Goal: Information Seeking & Learning: Find specific fact

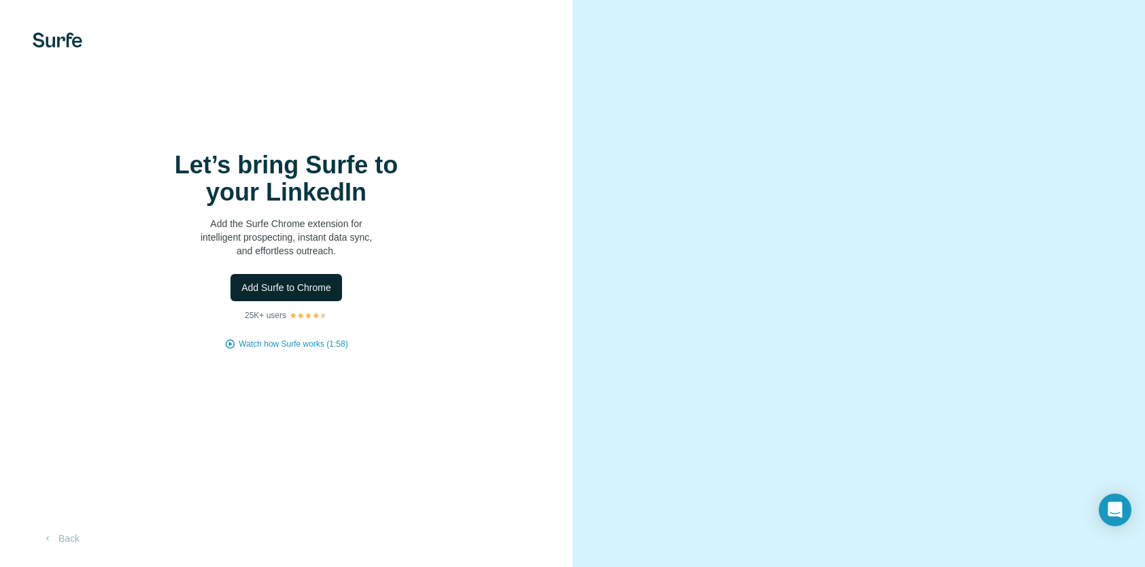
click at [315, 294] on span "Add Surfe to Chrome" at bounding box center [286, 288] width 90 height 14
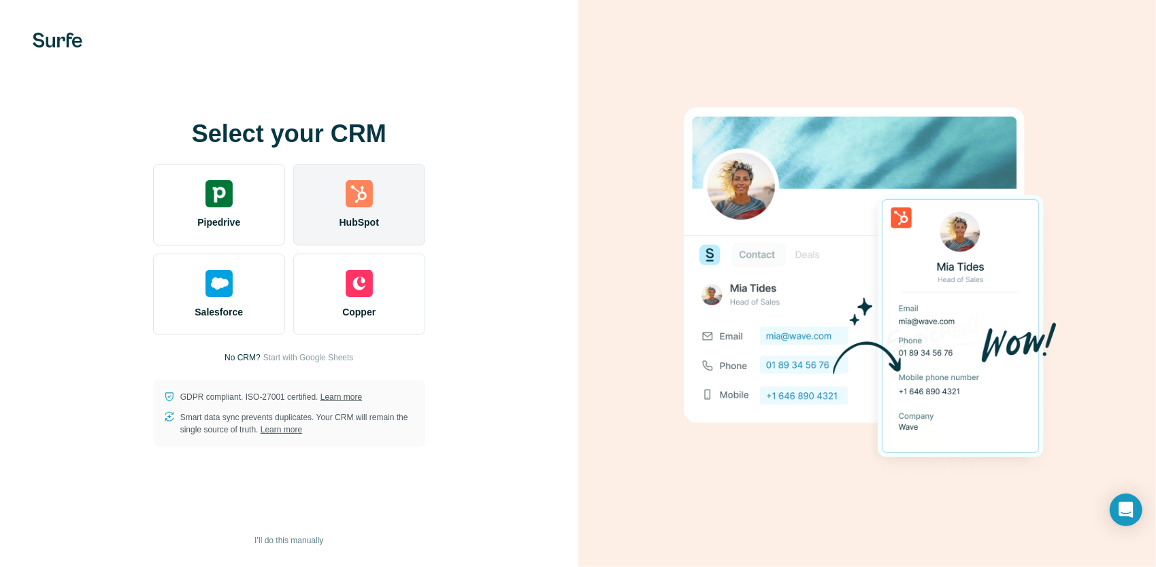
click at [346, 197] on img at bounding box center [359, 193] width 27 height 27
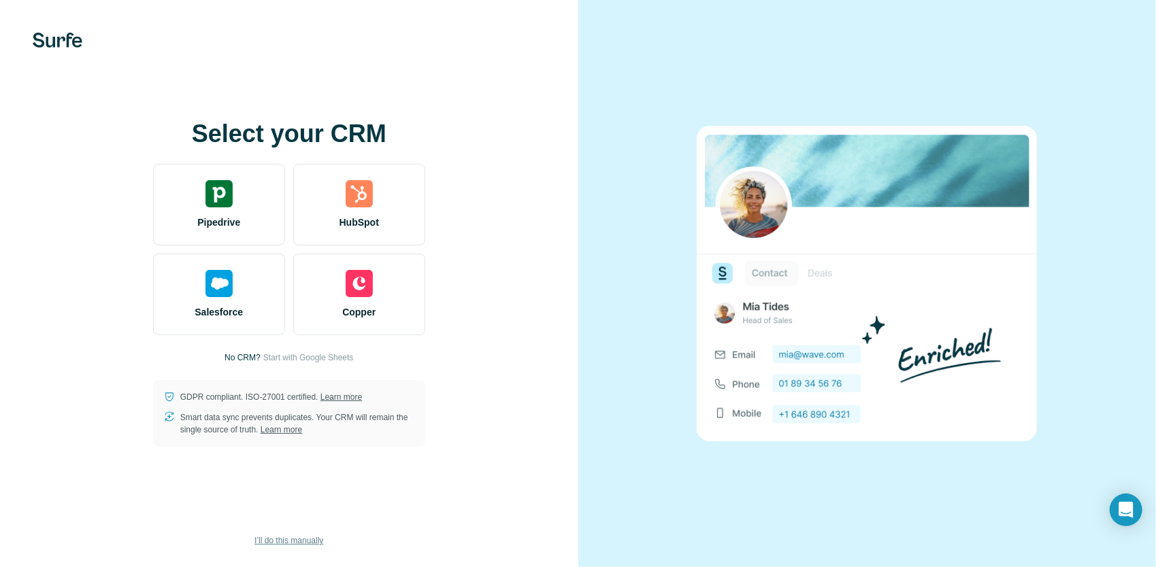
click at [305, 543] on span "I’ll do this manually" at bounding box center [288, 541] width 69 height 12
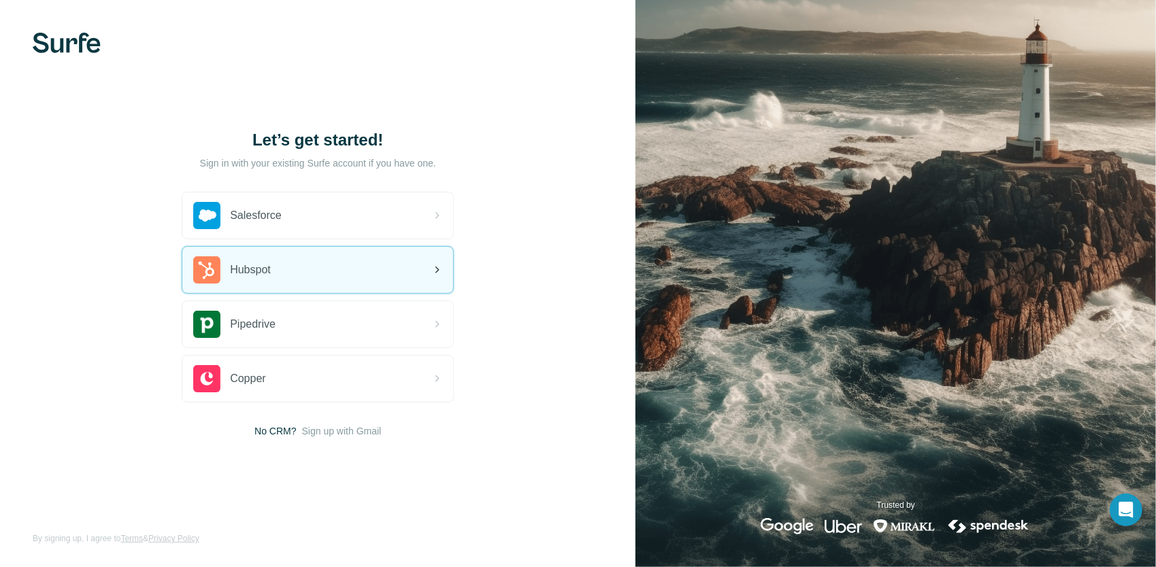
click at [322, 262] on div "Hubspot" at bounding box center [317, 270] width 271 height 46
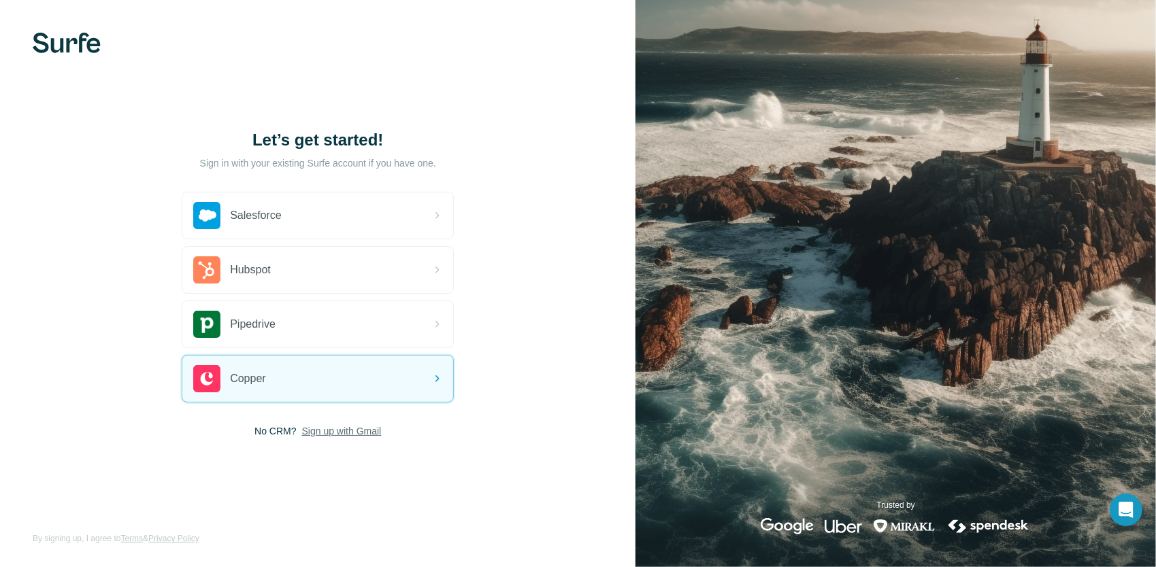
click at [359, 433] on span "Sign up with Gmail" at bounding box center [342, 431] width 80 height 14
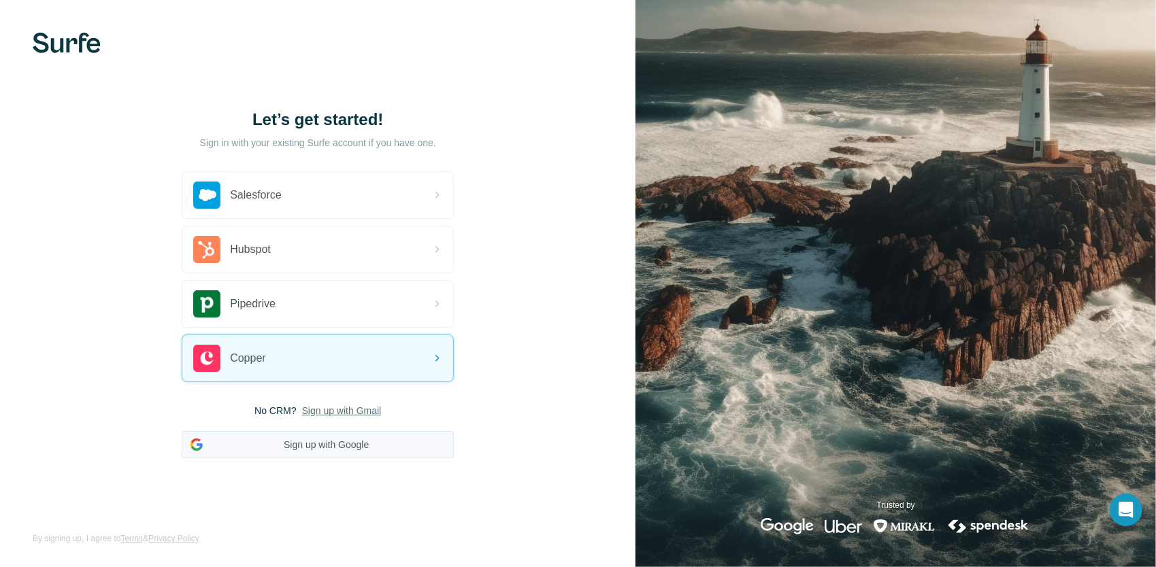
click at [329, 440] on button "Sign up with Google" at bounding box center [318, 444] width 272 height 27
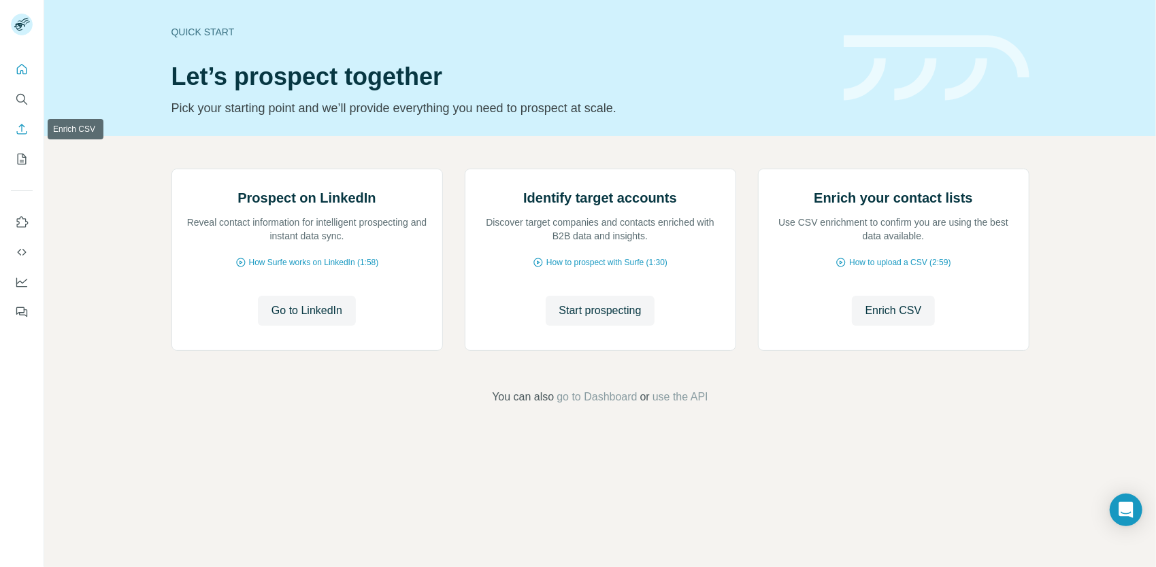
click at [19, 124] on icon "Enrich CSV" at bounding box center [22, 129] width 14 height 14
click at [24, 101] on icon "Search" at bounding box center [25, 103] width 4 height 4
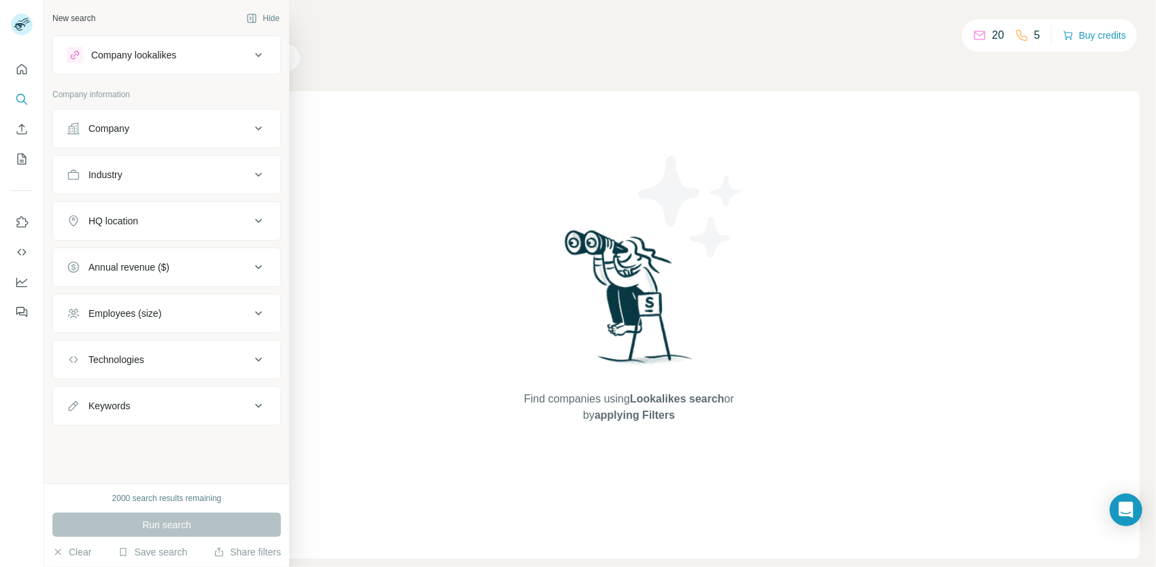
click at [125, 135] on button "Company" at bounding box center [166, 128] width 227 height 33
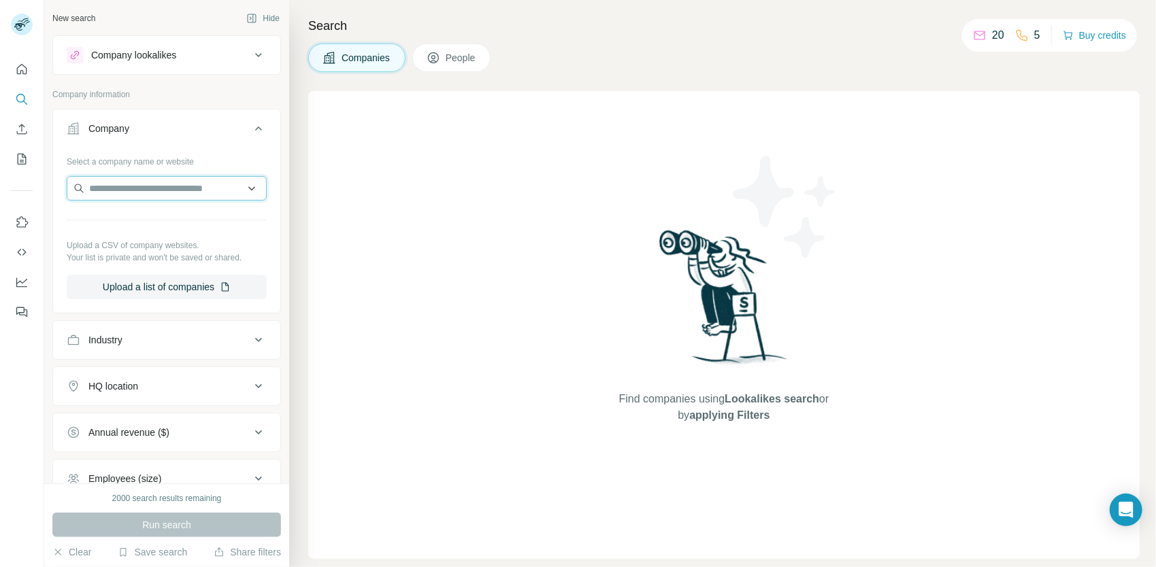
click at [176, 189] on input "text" at bounding box center [167, 188] width 200 height 24
click at [189, 188] on input "text" at bounding box center [167, 188] width 200 height 24
drag, startPoint x: 336, startPoint y: 256, endPoint x: 301, endPoint y: 260, distance: 34.9
click at [336, 256] on div "Find companies using Lookalikes search or by applying Filters" at bounding box center [723, 325] width 831 height 468
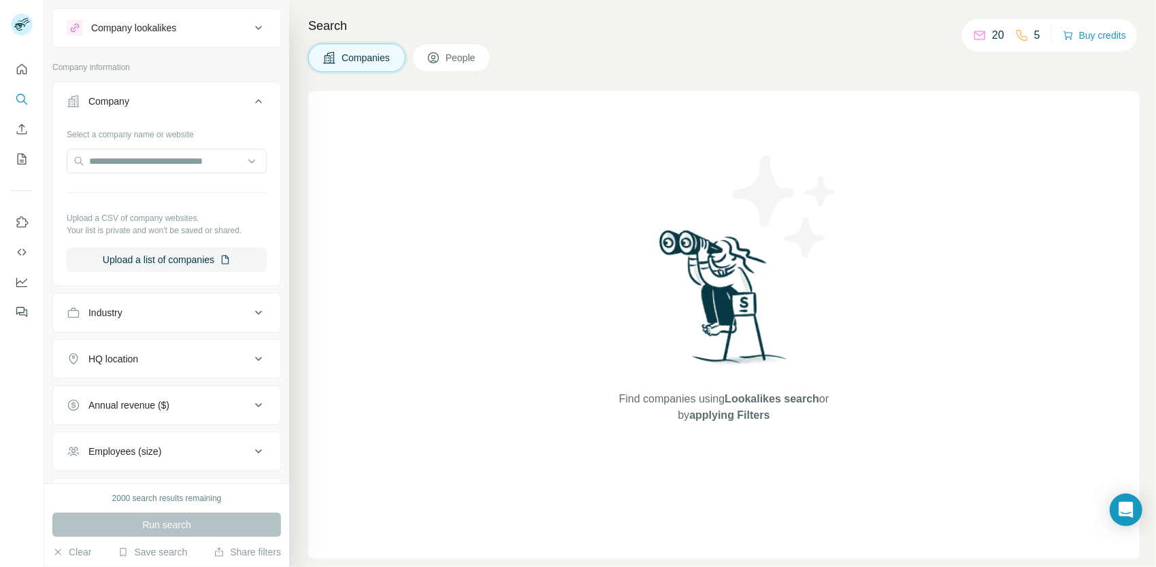
scroll to position [68, 0]
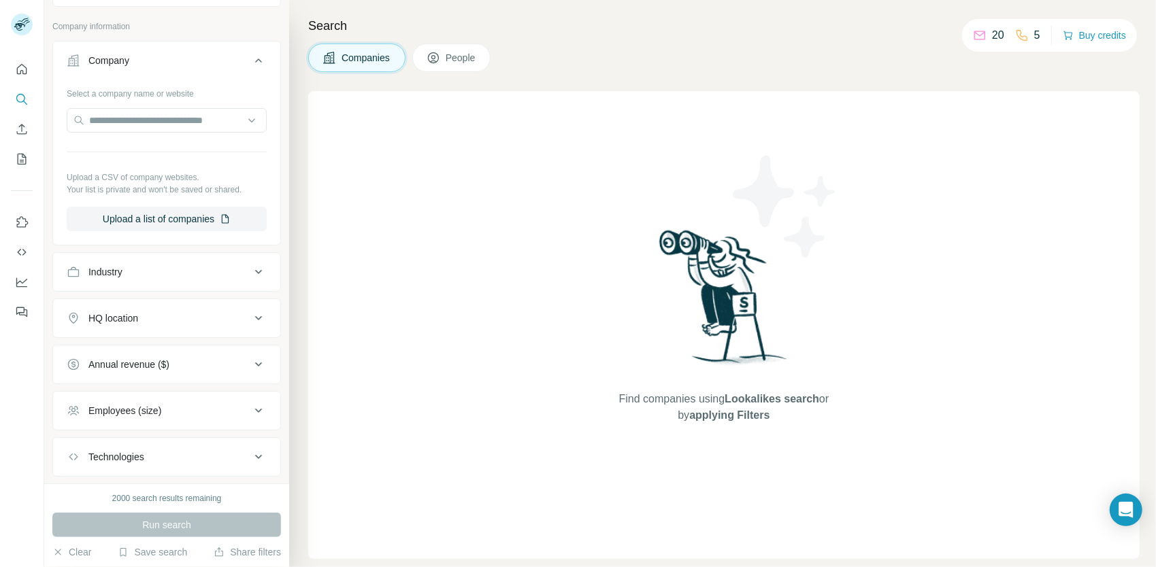
click at [207, 277] on div "Industry" at bounding box center [159, 272] width 184 height 14
click at [165, 301] on input at bounding box center [159, 306] width 168 height 15
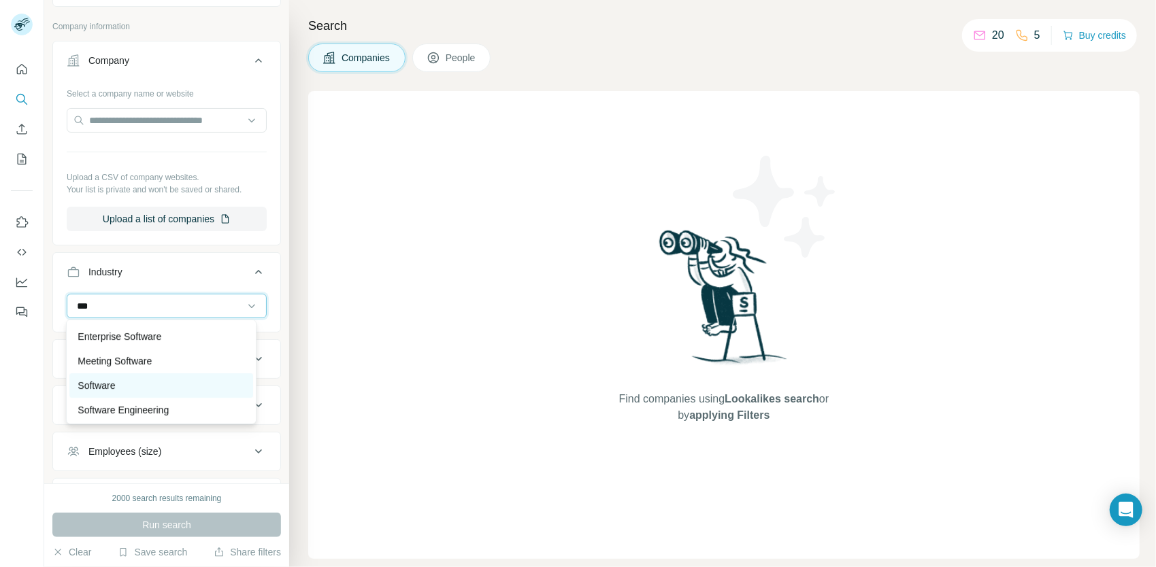
scroll to position [24, 0]
type input "***"
click at [148, 382] on div "Software" at bounding box center [161, 384] width 167 height 14
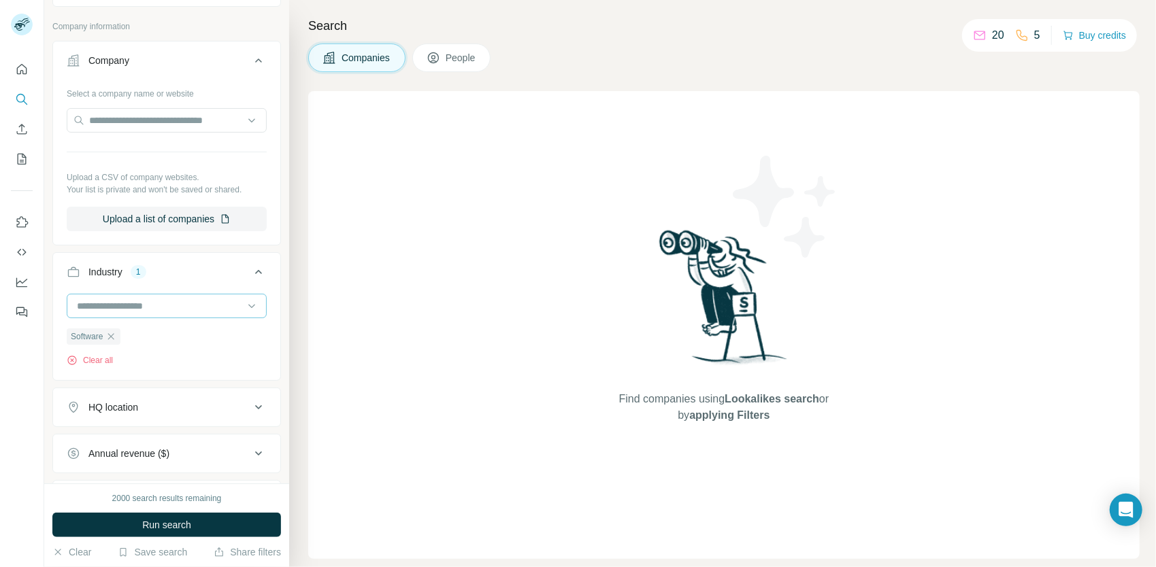
click at [175, 313] on div at bounding box center [159, 305] width 168 height 23
type input "*"
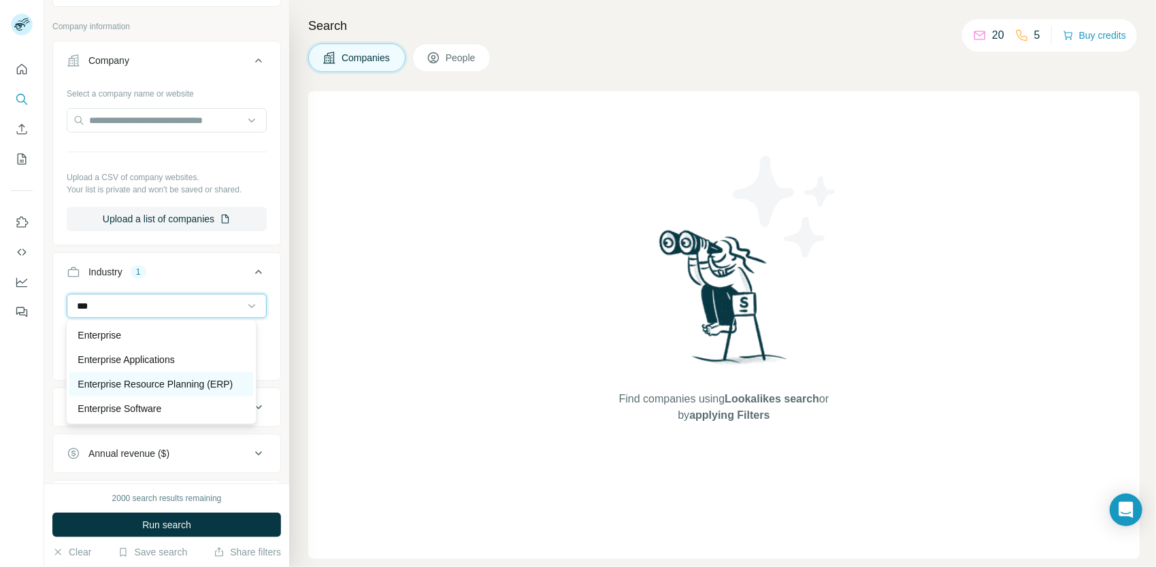
scroll to position [14, 0]
type input "***"
click at [152, 381] on p "Enterprise Resource Planning (ERP)" at bounding box center [155, 384] width 155 height 14
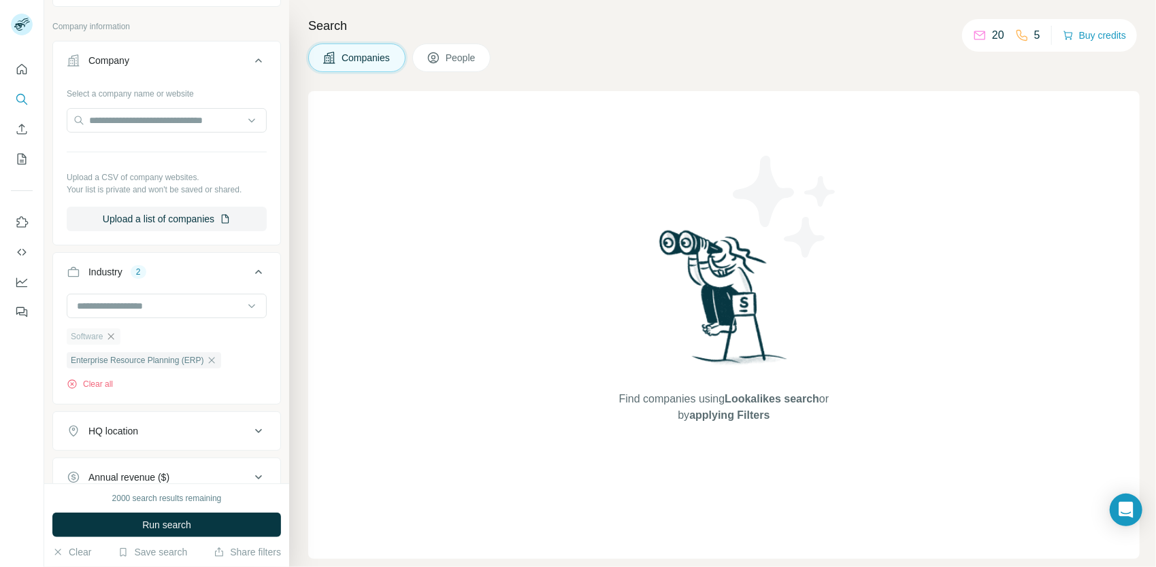
click at [110, 331] on icon "button" at bounding box center [110, 336] width 11 height 11
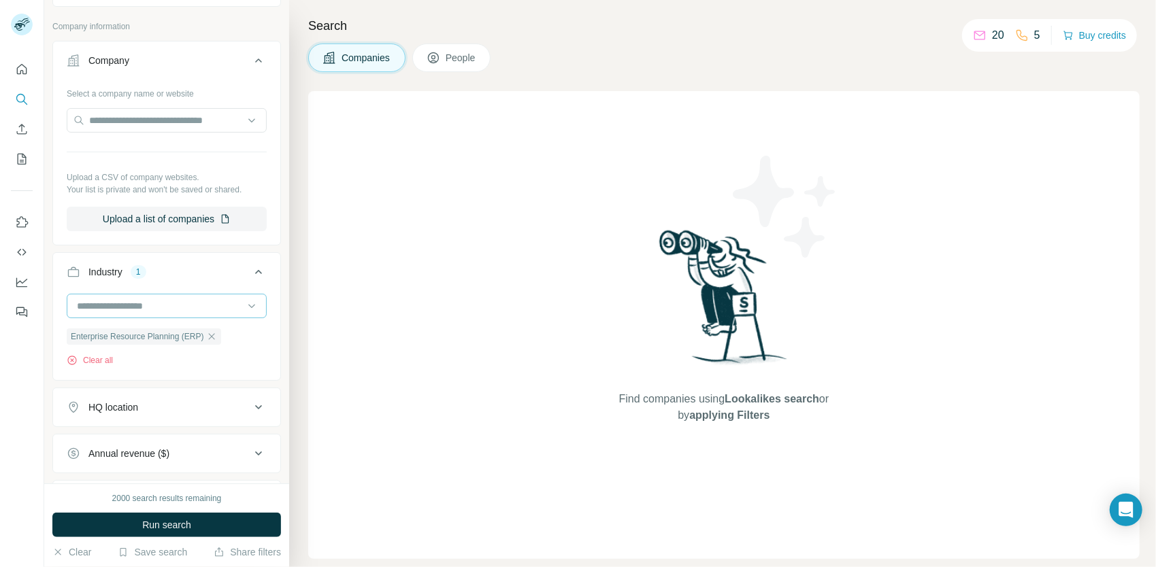
click at [139, 302] on input at bounding box center [159, 306] width 168 height 15
type input "*******"
click at [153, 328] on div "Point of Sale" at bounding box center [160, 335] width 183 height 24
click at [149, 299] on input at bounding box center [159, 306] width 168 height 15
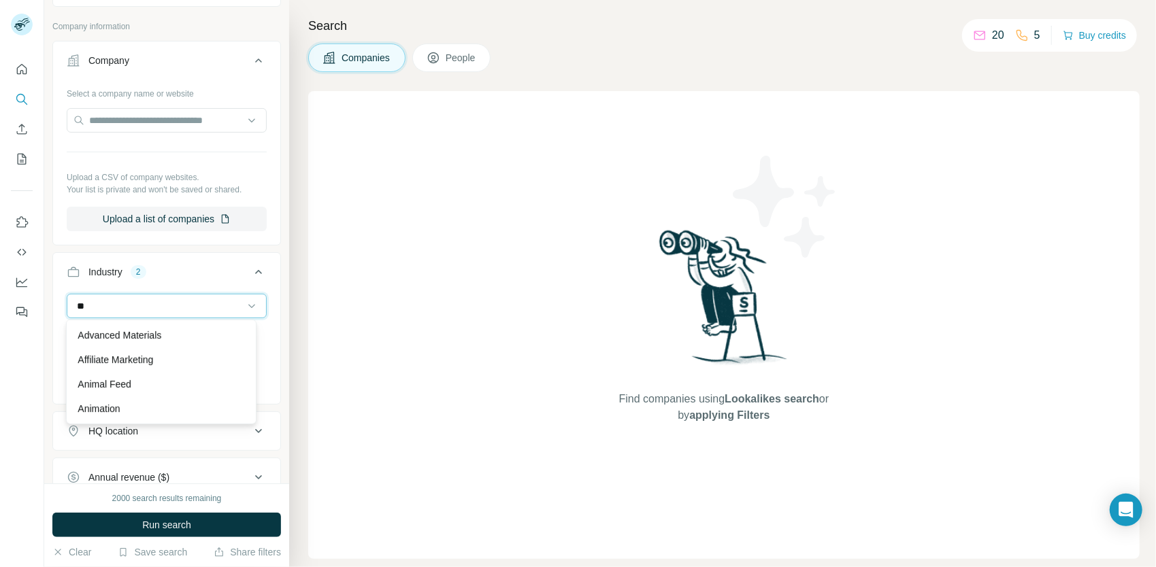
type input "*"
type input "***"
click at [149, 384] on p "Web Development" at bounding box center [117, 384] width 78 height 14
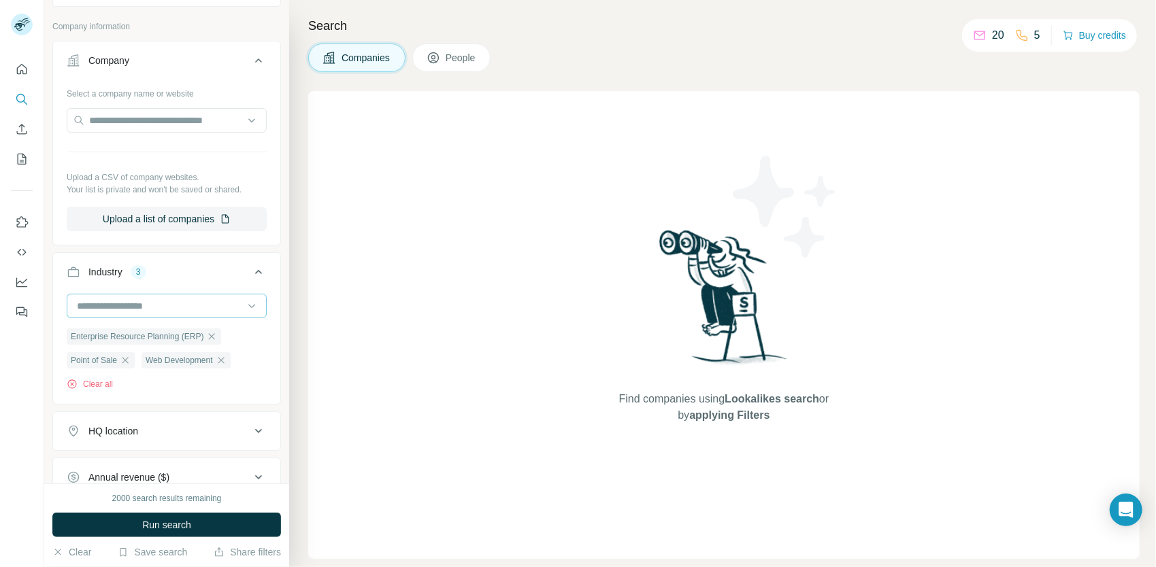
click at [142, 303] on input at bounding box center [159, 306] width 168 height 15
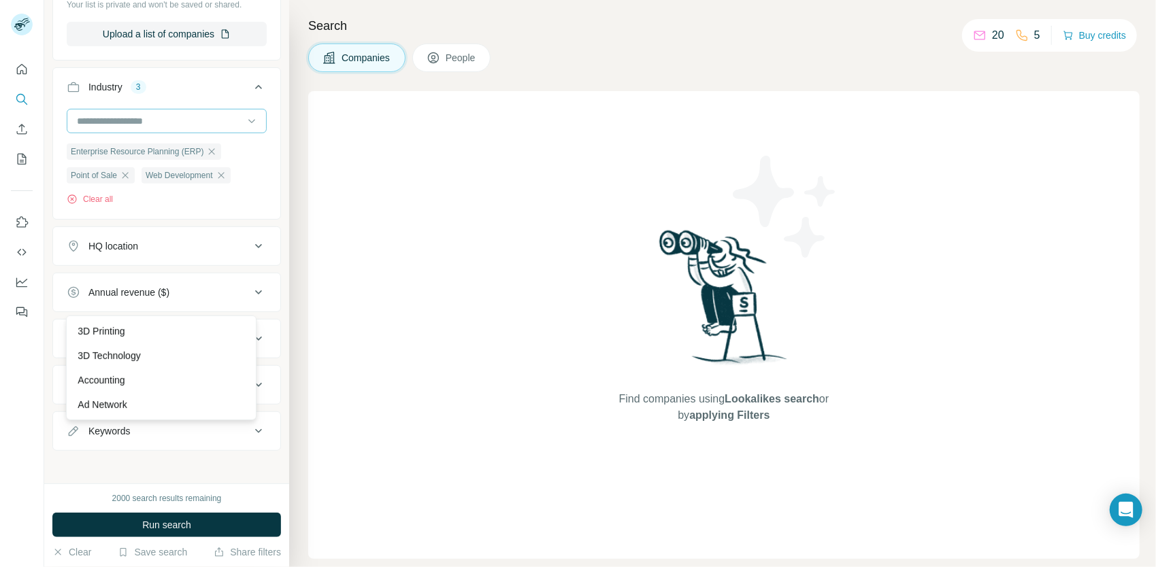
scroll to position [254, 0]
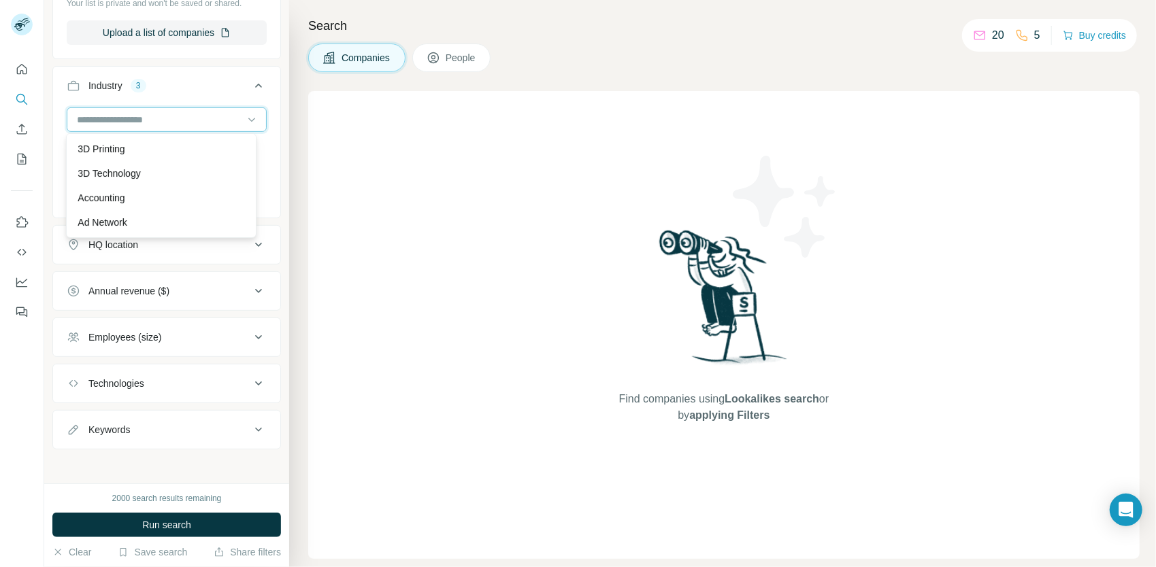
click at [154, 116] on input at bounding box center [159, 119] width 168 height 15
type input "*"
click at [176, 120] on input at bounding box center [159, 119] width 168 height 15
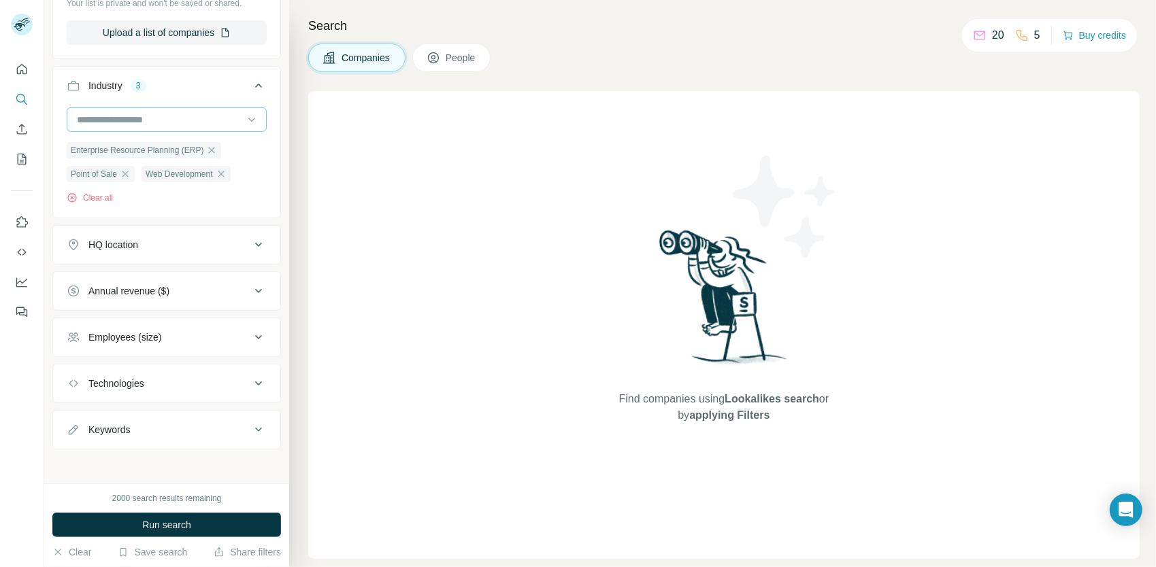
click at [175, 120] on input at bounding box center [159, 119] width 168 height 15
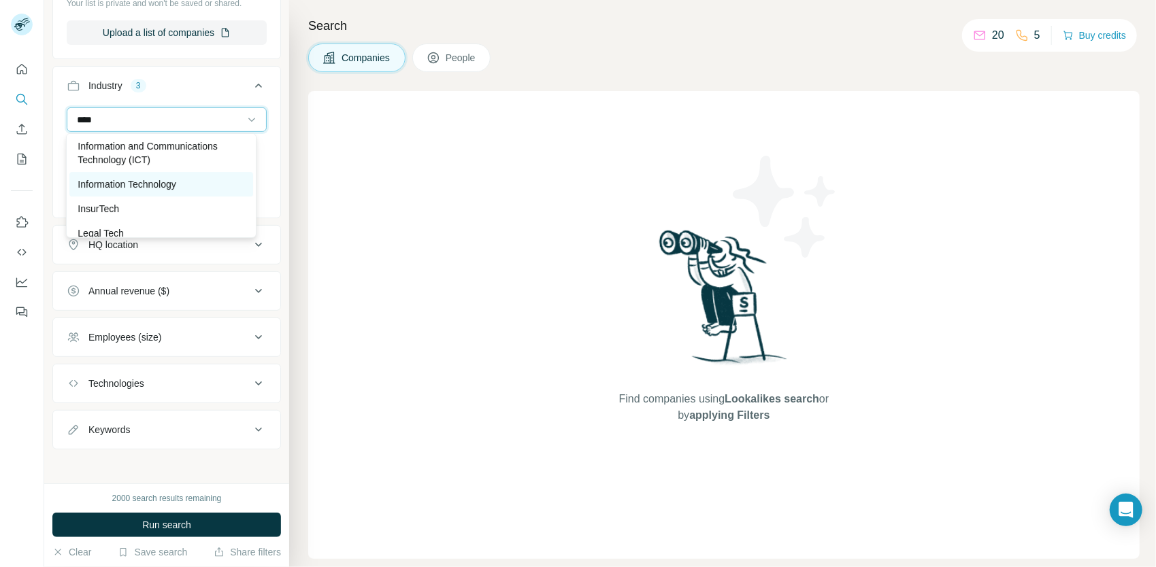
scroll to position [204, 0]
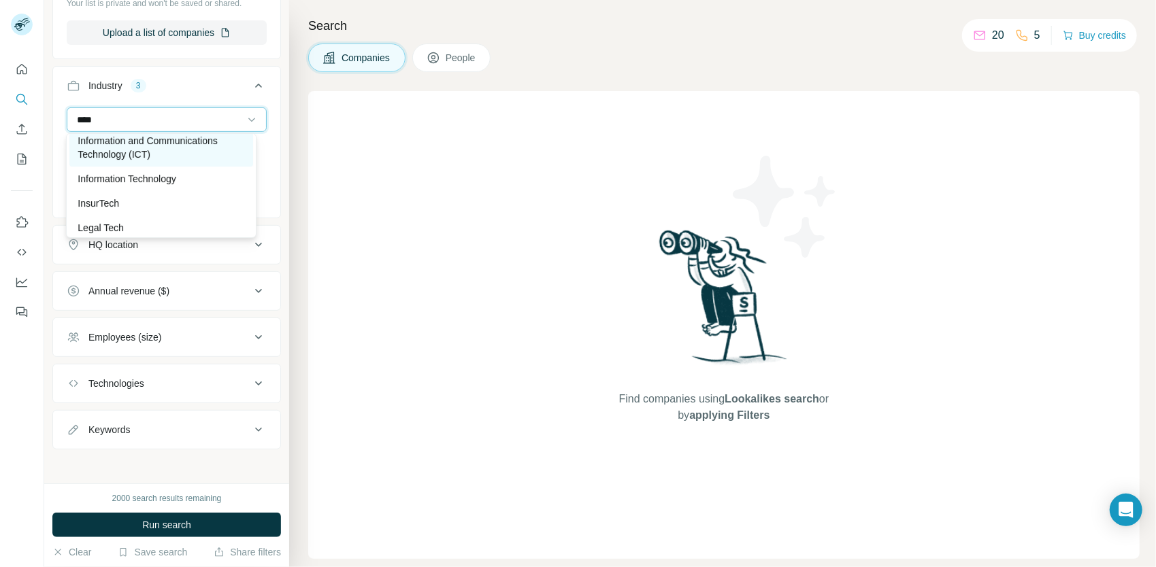
type input "****"
click at [173, 156] on p "Information and Communications Technology (ICT)" at bounding box center [161, 147] width 167 height 27
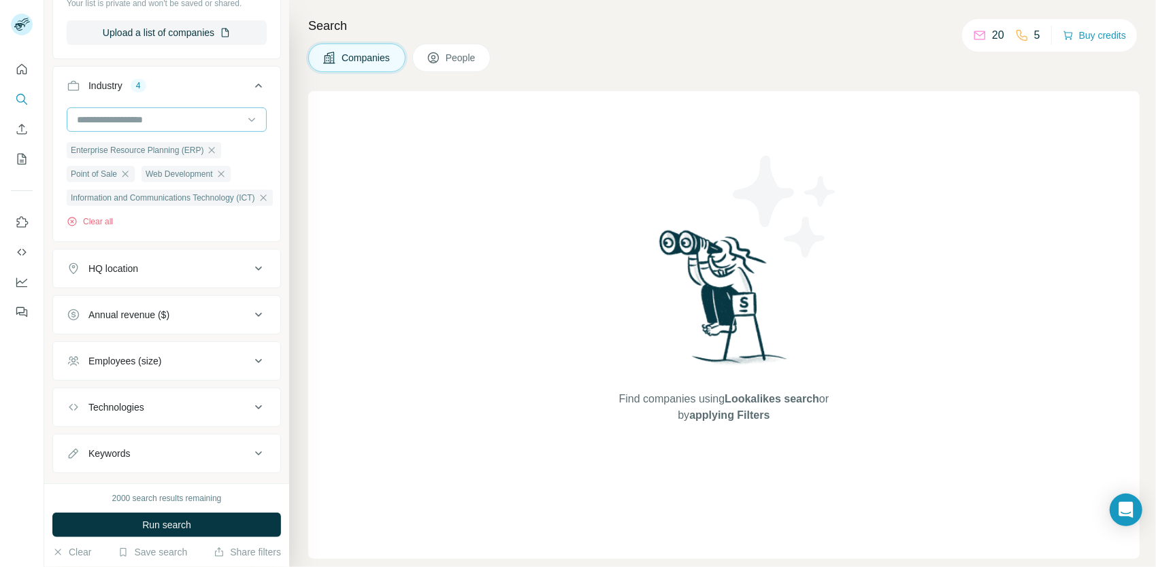
click at [148, 118] on input at bounding box center [159, 119] width 168 height 15
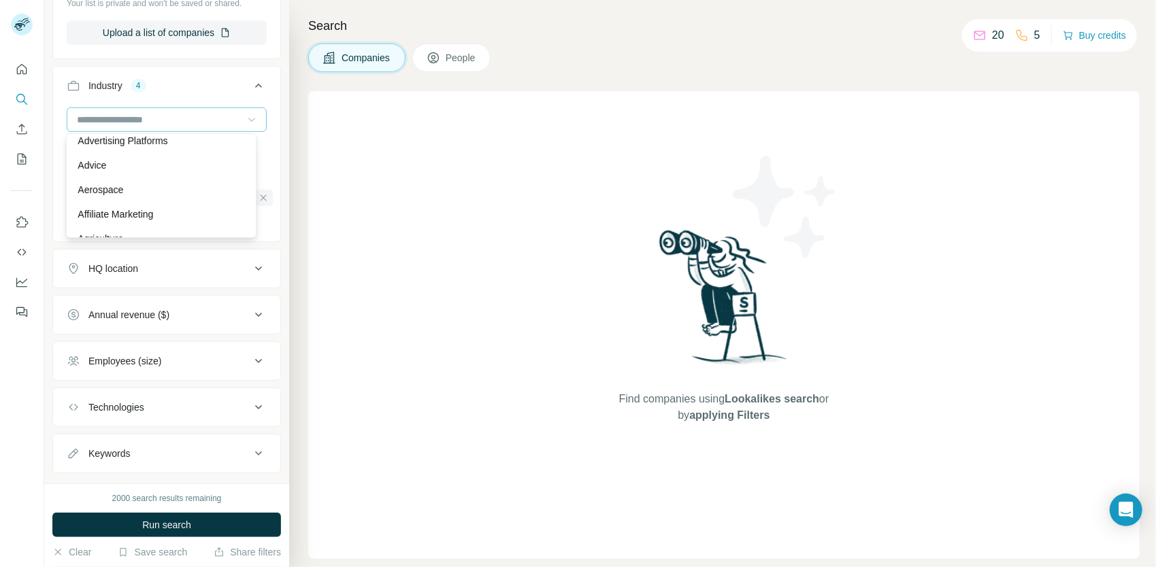
click at [245, 118] on icon at bounding box center [252, 120] width 14 height 14
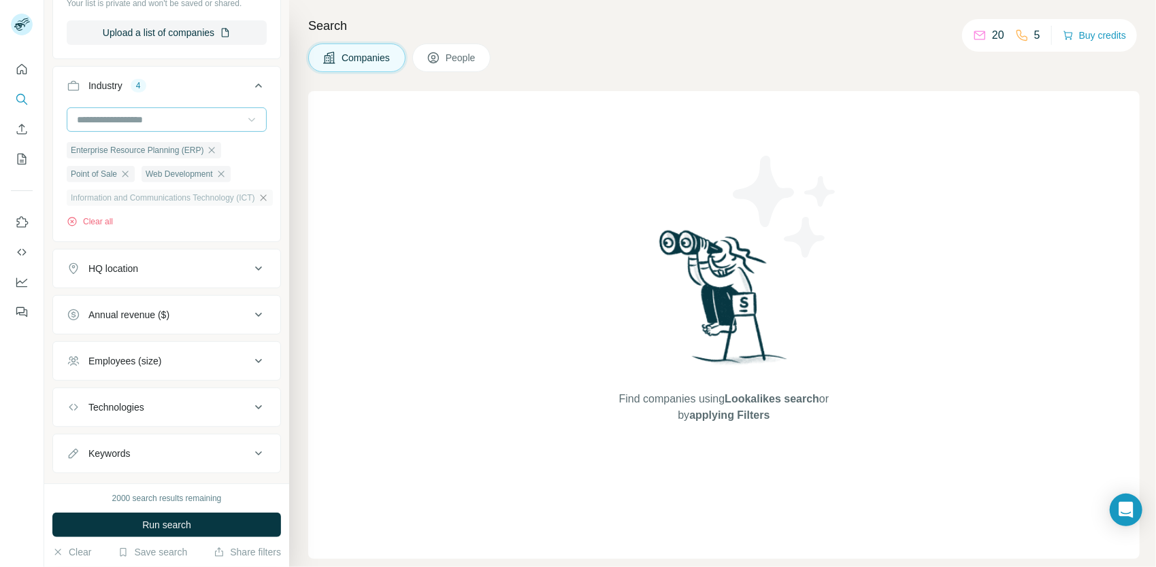
click at [269, 199] on icon "button" at bounding box center [263, 197] width 11 height 11
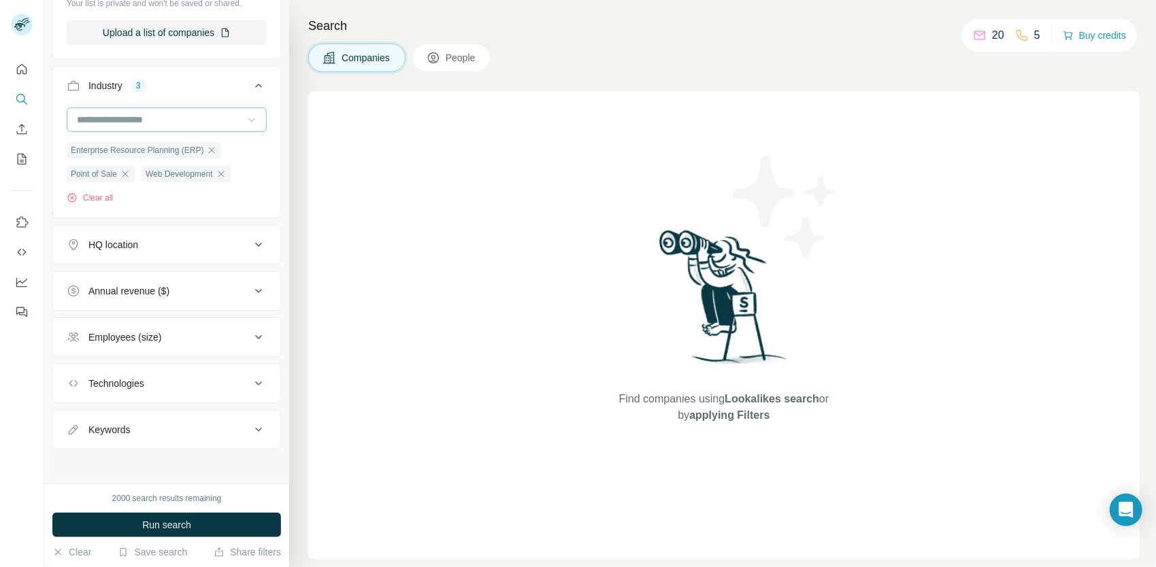
click at [171, 247] on div "HQ location" at bounding box center [159, 245] width 184 height 14
click at [158, 299] on div at bounding box center [166, 284] width 227 height 35
click at [155, 284] on input "text" at bounding box center [167, 279] width 200 height 24
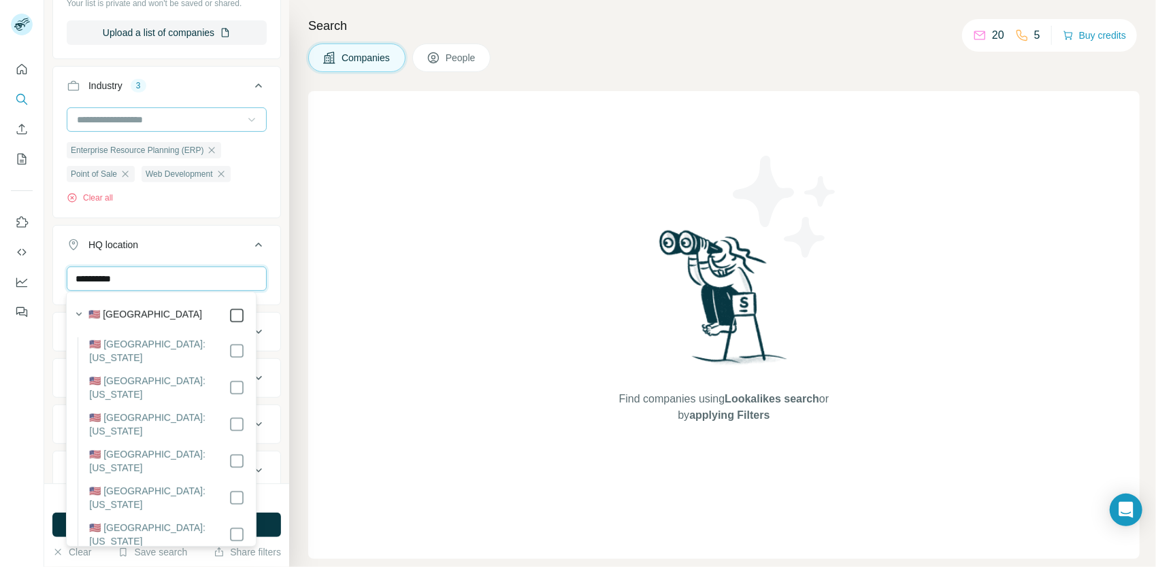
type input "**********"
click at [260, 218] on ul "**********" at bounding box center [166, 196] width 229 height 684
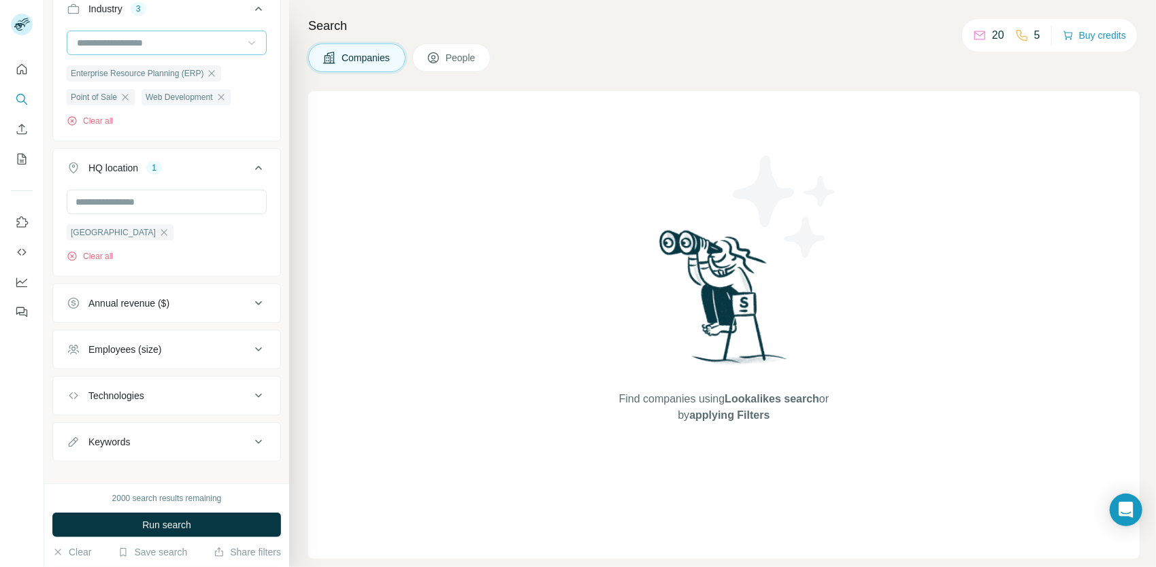
scroll to position [343, 0]
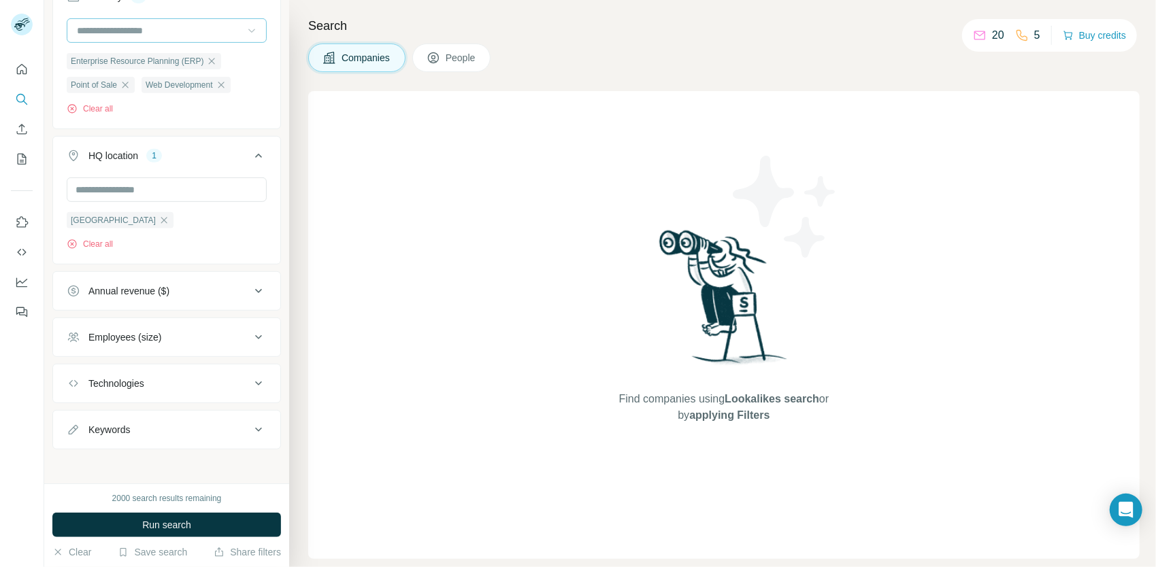
click at [182, 378] on div "Technologies" at bounding box center [159, 384] width 184 height 14
click at [171, 380] on div "Technologies" at bounding box center [159, 384] width 184 height 14
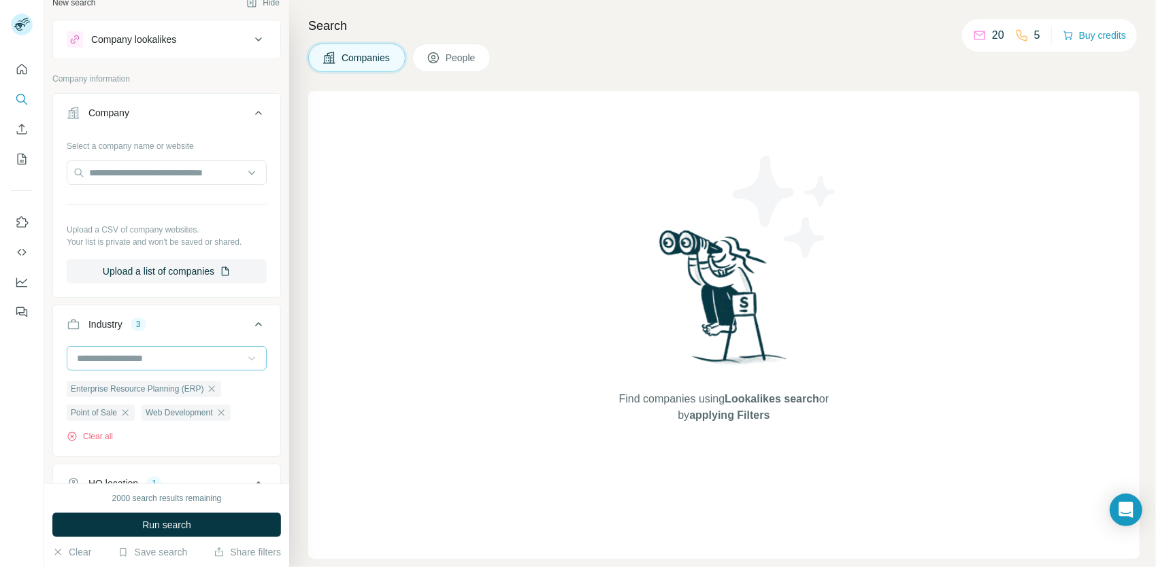
scroll to position [0, 0]
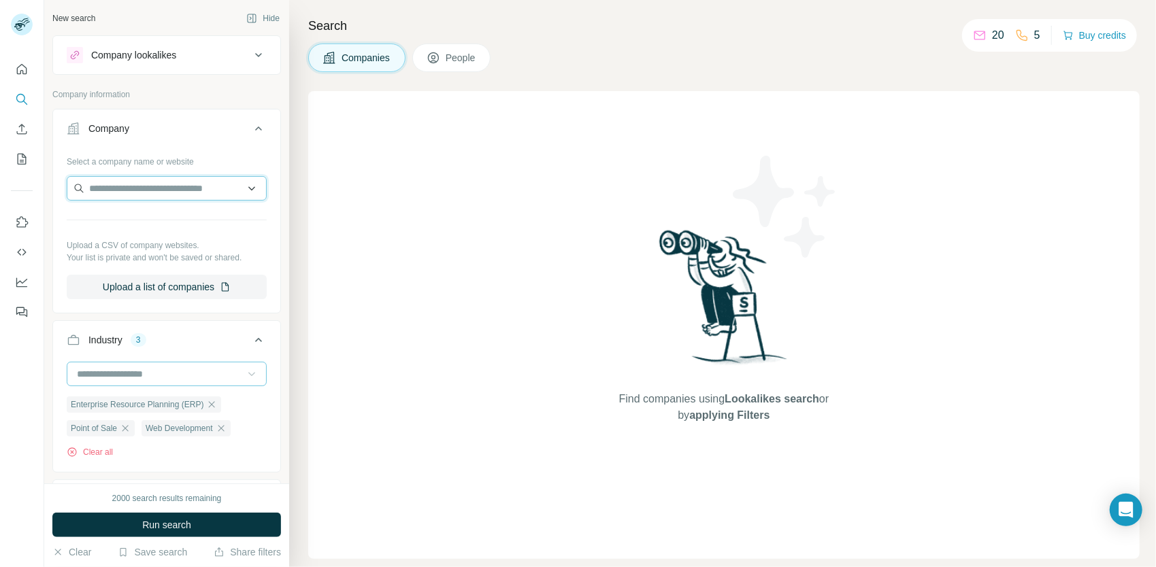
click at [171, 193] on input "text" at bounding box center [167, 188] width 200 height 24
click at [168, 186] on input "text" at bounding box center [167, 188] width 200 height 24
click at [175, 139] on button "Company" at bounding box center [166, 131] width 227 height 38
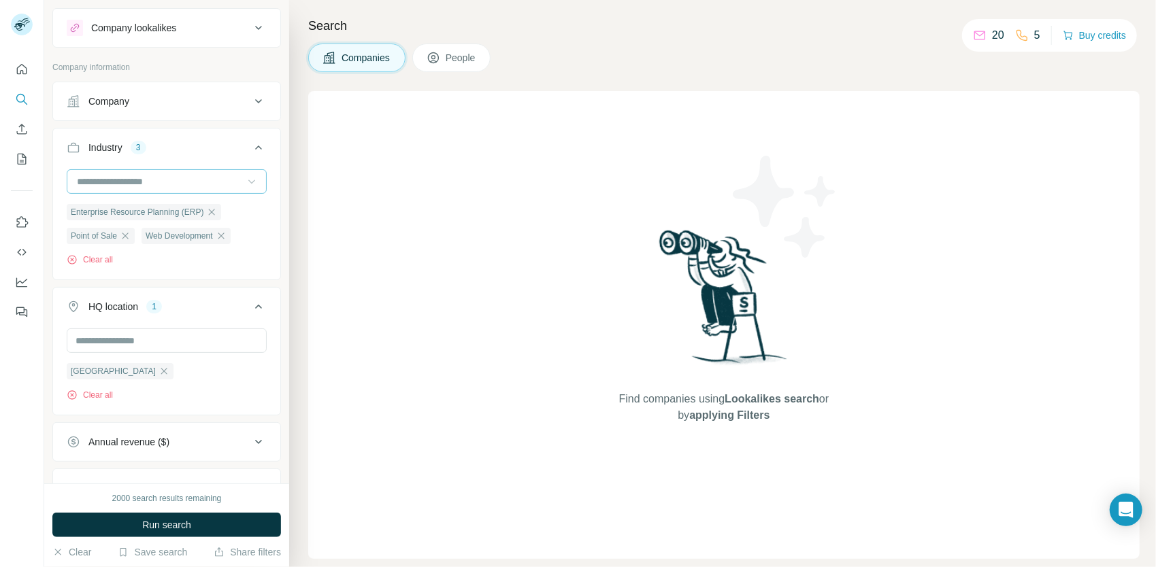
scroll to position [68, 0]
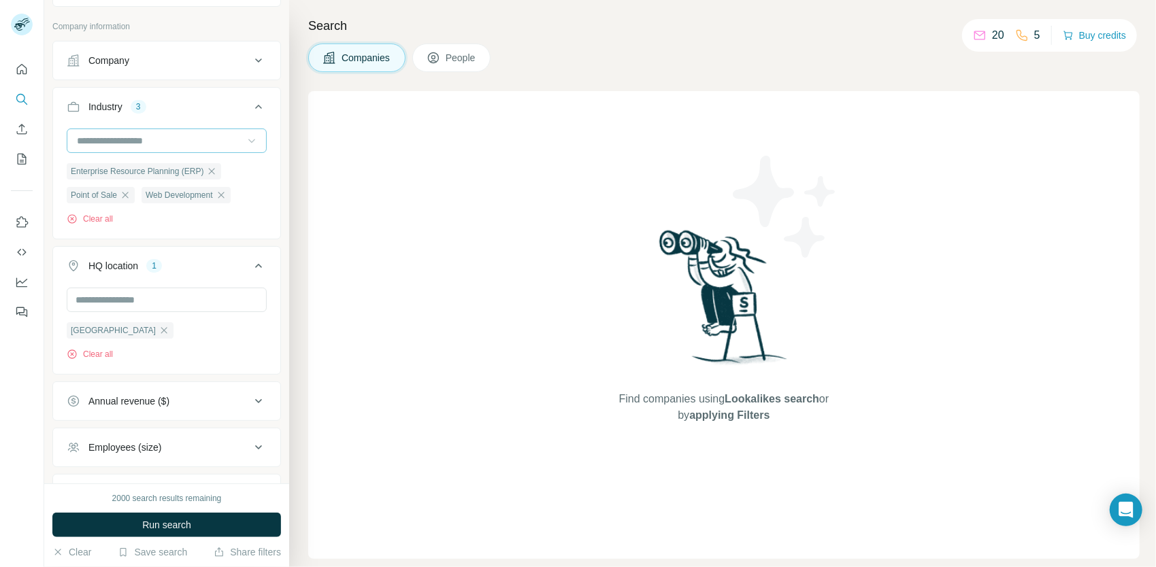
click at [244, 214] on div "Clear all" at bounding box center [167, 219] width 200 height 12
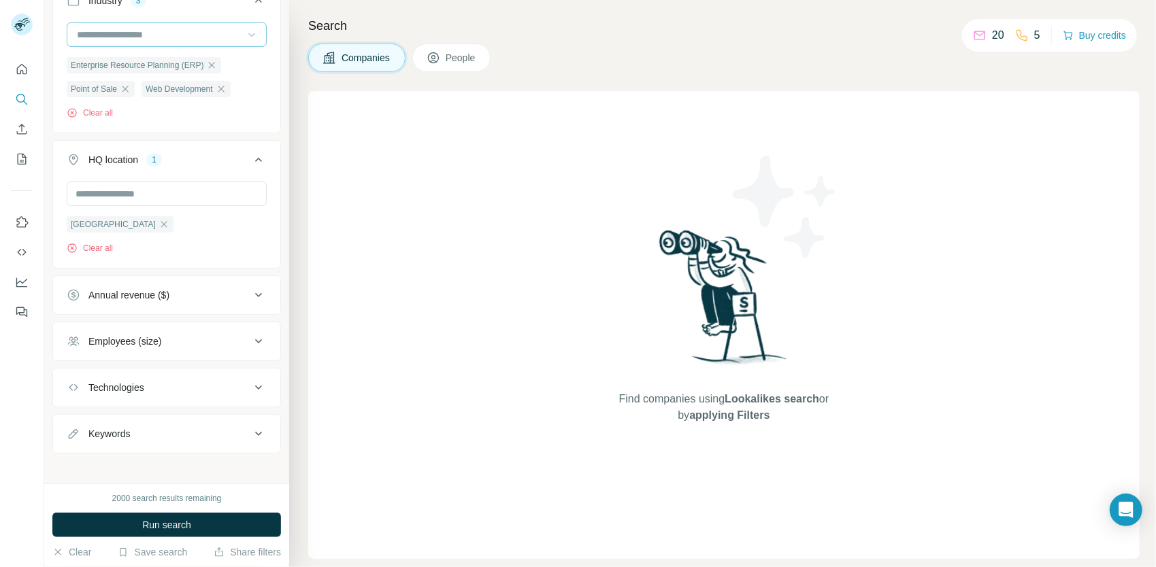
scroll to position [178, 0]
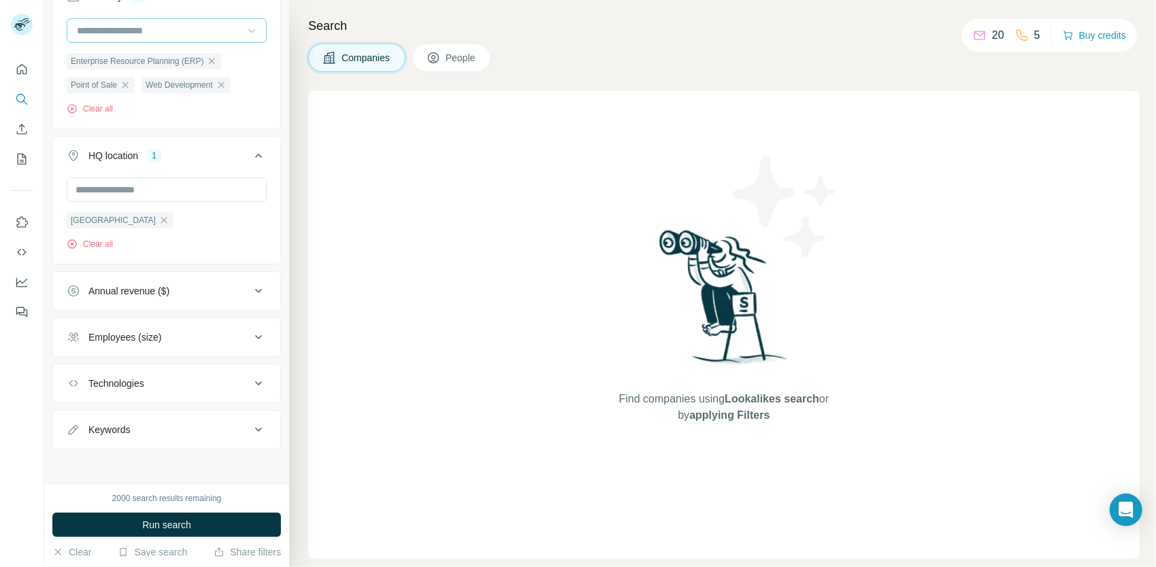
click at [218, 284] on div "Annual revenue ($)" at bounding box center [159, 291] width 184 height 14
click at [234, 288] on div "Annual revenue ($)" at bounding box center [159, 291] width 184 height 14
click at [226, 334] on div "Employees (size)" at bounding box center [159, 338] width 184 height 14
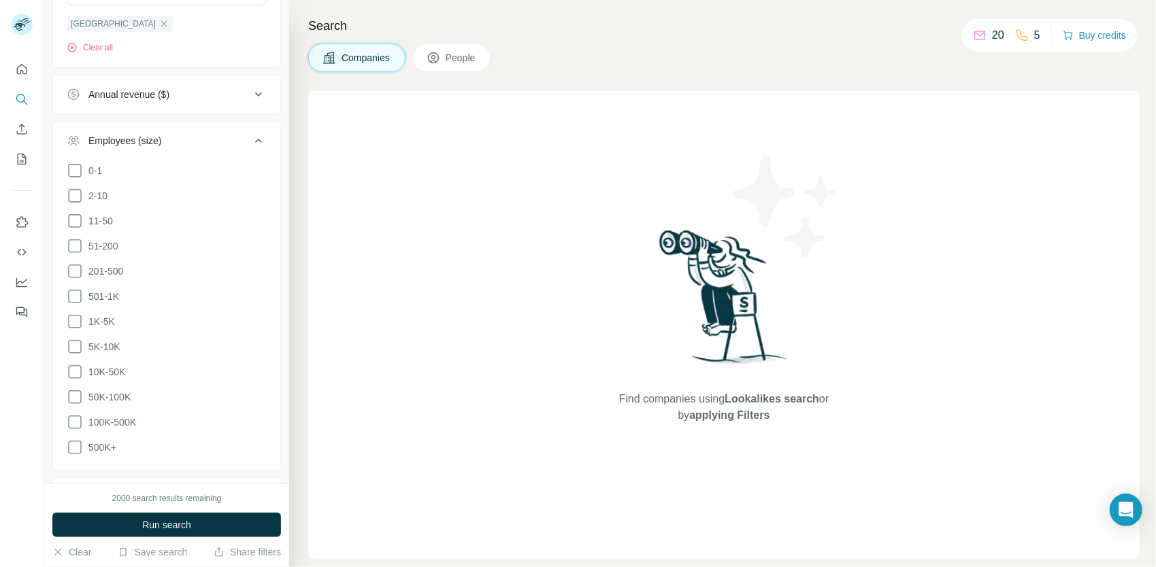
scroll to position [382, 0]
click at [218, 133] on div "Employees (size)" at bounding box center [159, 134] width 184 height 14
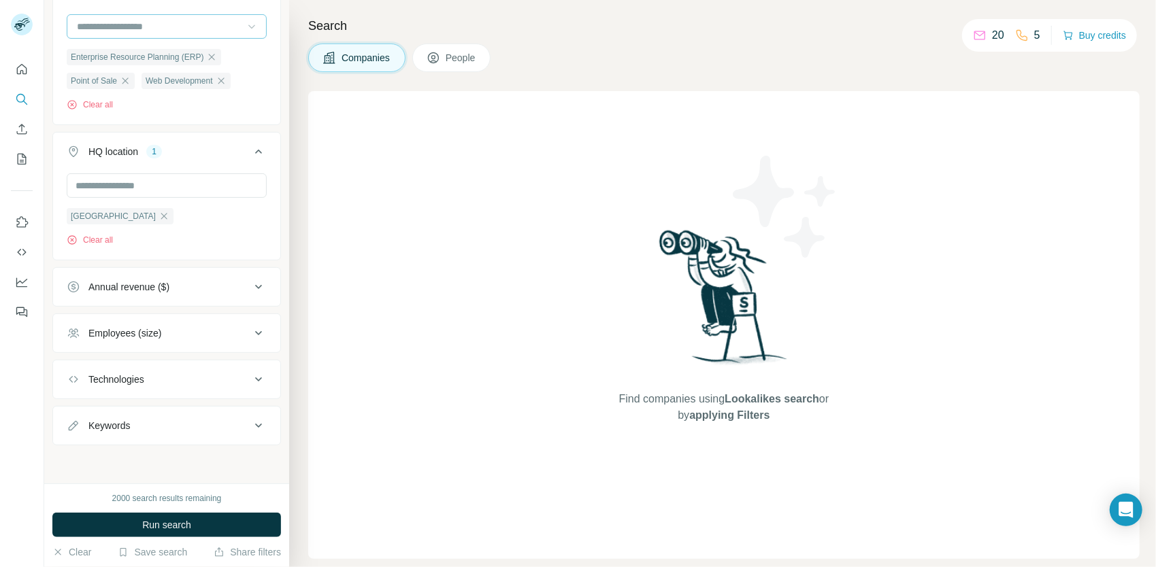
scroll to position [178, 0]
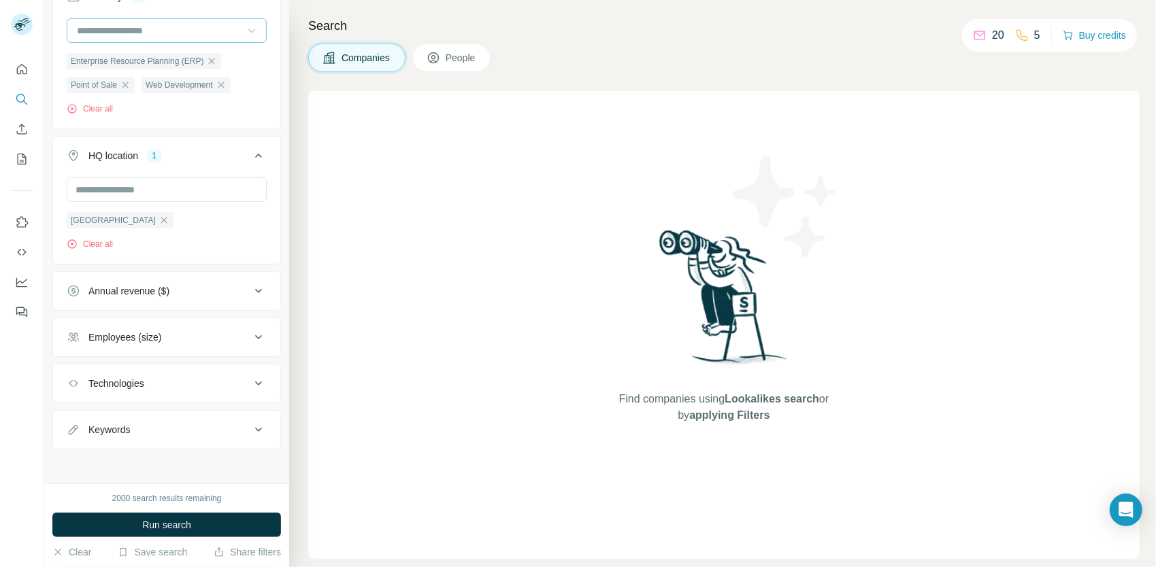
click at [230, 292] on div "Annual revenue ($)" at bounding box center [159, 291] width 184 height 14
click at [215, 284] on div "Annual revenue ($)" at bounding box center [159, 291] width 184 height 14
click at [189, 377] on div "Technologies" at bounding box center [159, 384] width 184 height 14
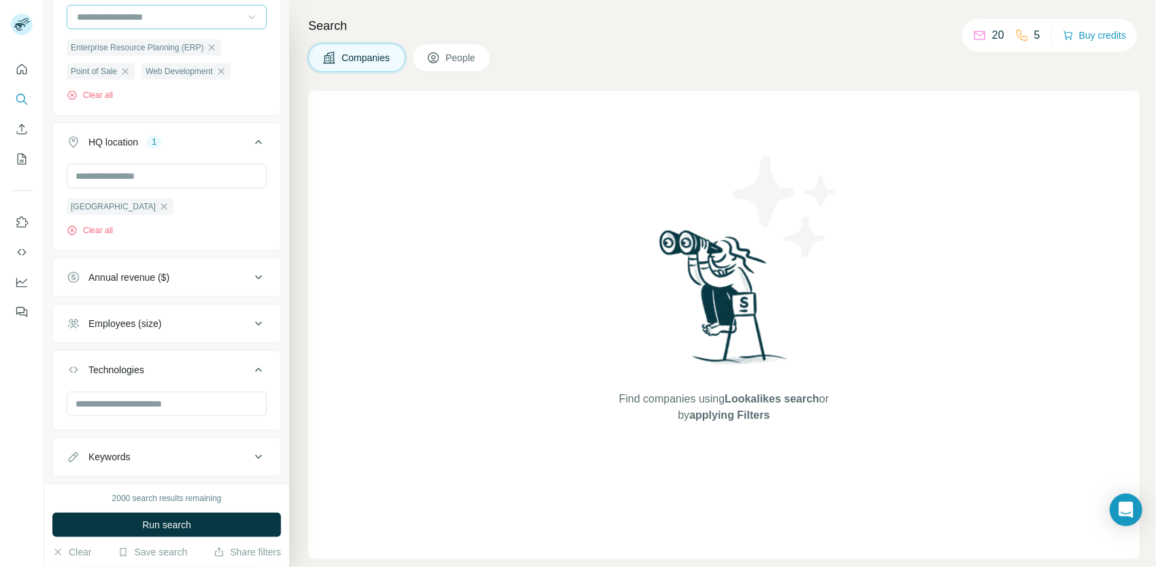
scroll to position [219, 0]
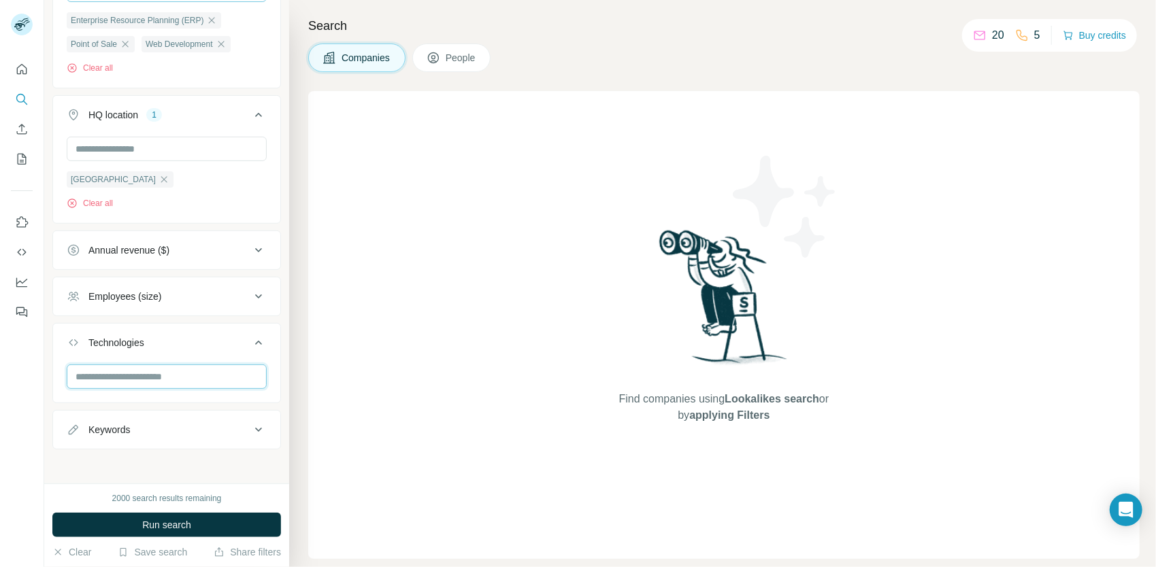
click at [180, 380] on input "text" at bounding box center [167, 377] width 200 height 24
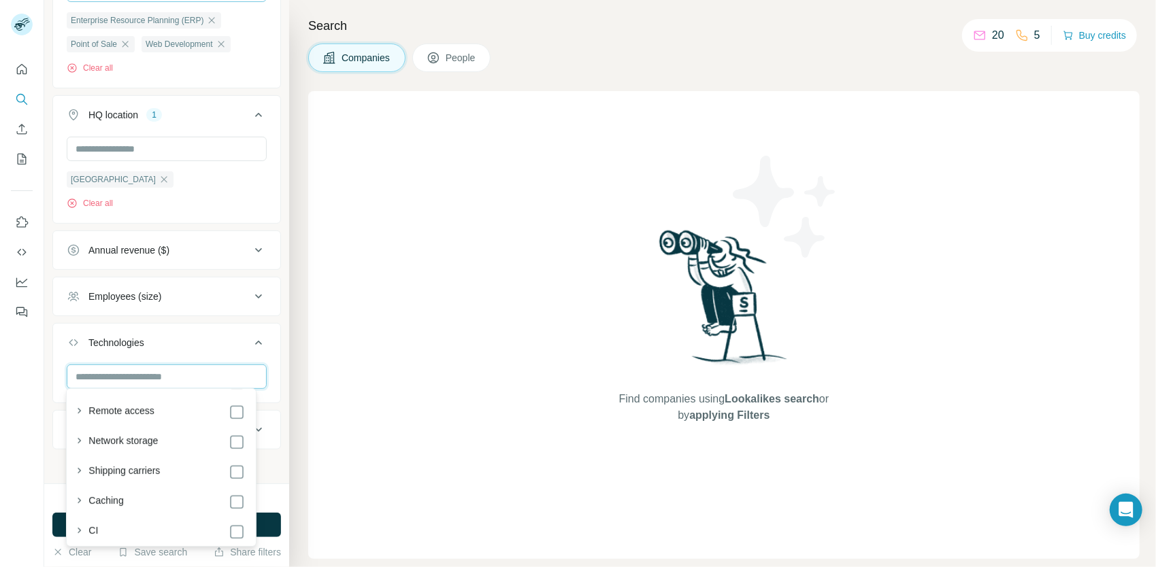
scroll to position [2721, 0]
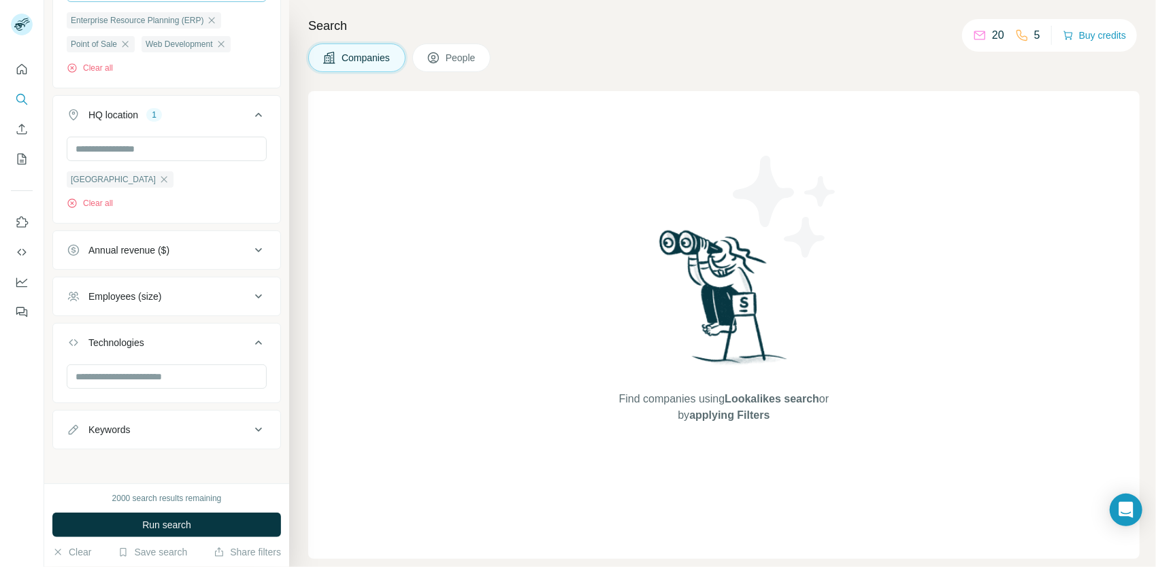
click at [31, 412] on div at bounding box center [22, 283] width 44 height 567
click at [141, 423] on div "Keywords" at bounding box center [159, 430] width 184 height 14
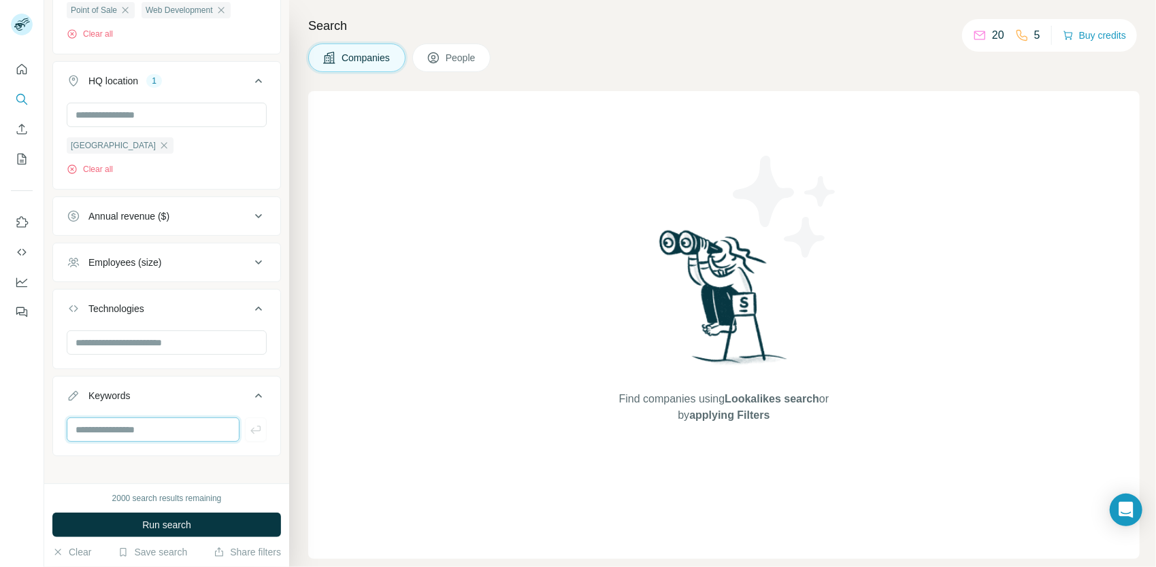
scroll to position [260, 0]
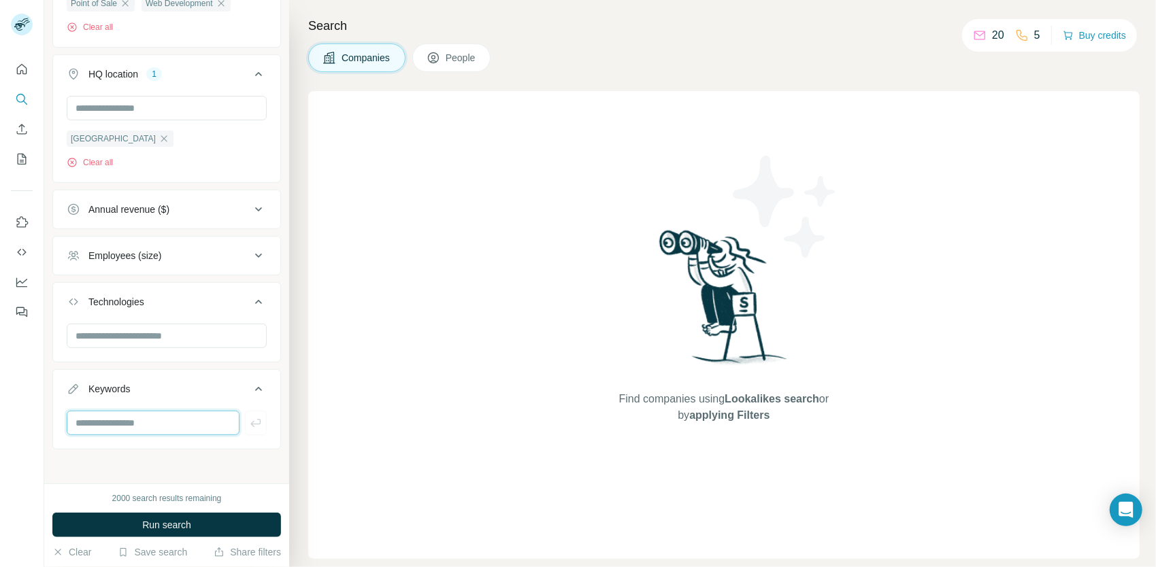
click at [153, 449] on div "New search Hide Company lookalikes Company information Company Industry 3 Enter…" at bounding box center [166, 242] width 245 height 484
click at [156, 414] on input "text" at bounding box center [153, 423] width 173 height 24
type input "*********"
click at [249, 416] on icon "button" at bounding box center [256, 423] width 14 height 14
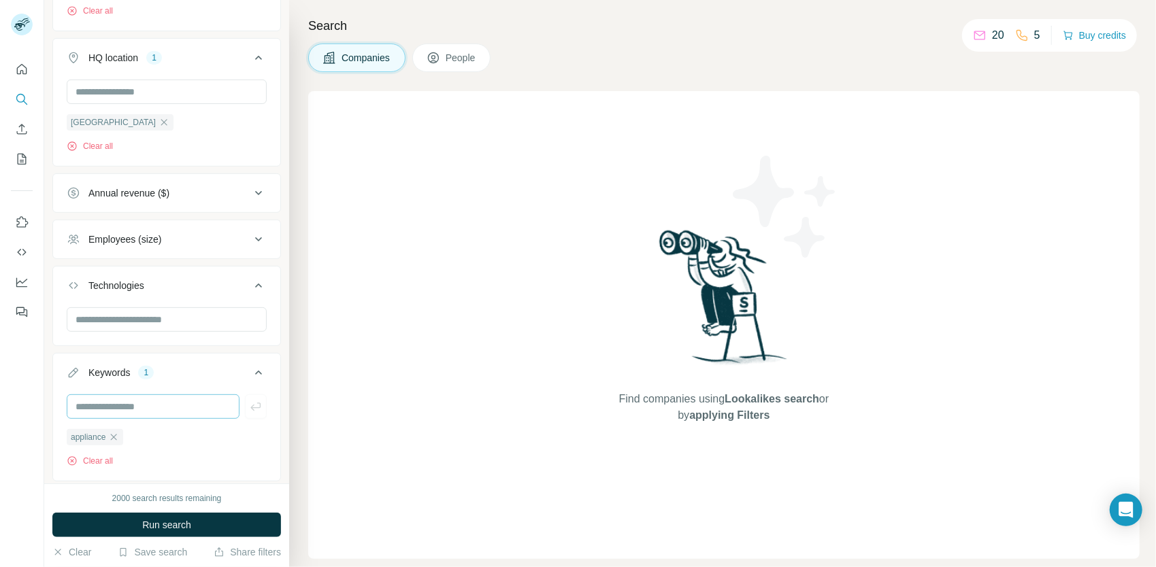
scroll to position [308, 0]
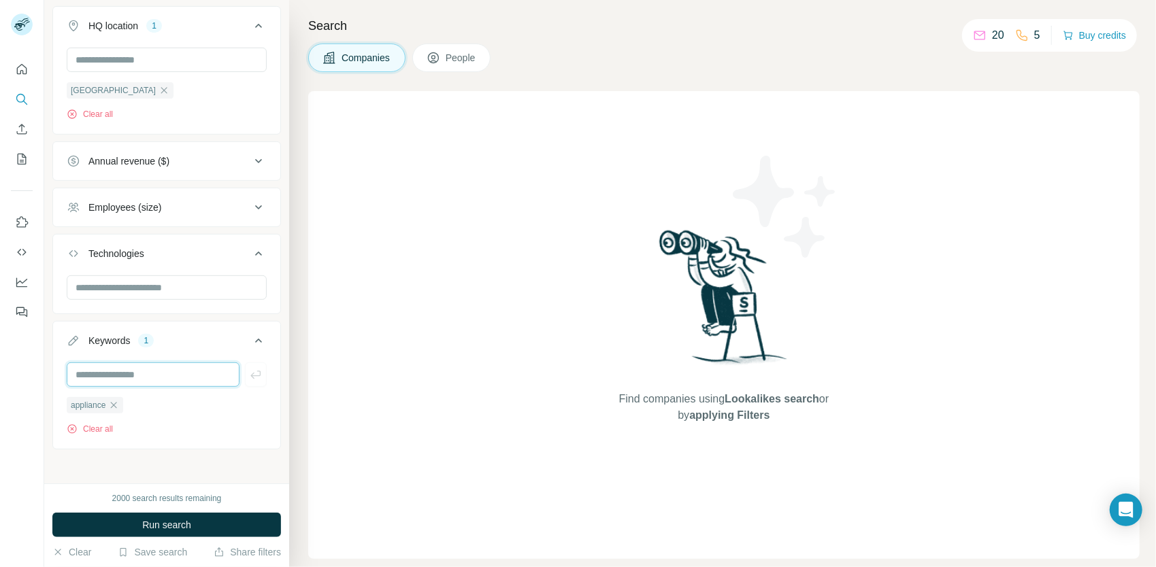
click at [134, 366] on input "text" at bounding box center [153, 375] width 173 height 24
type input "*********"
type input "********"
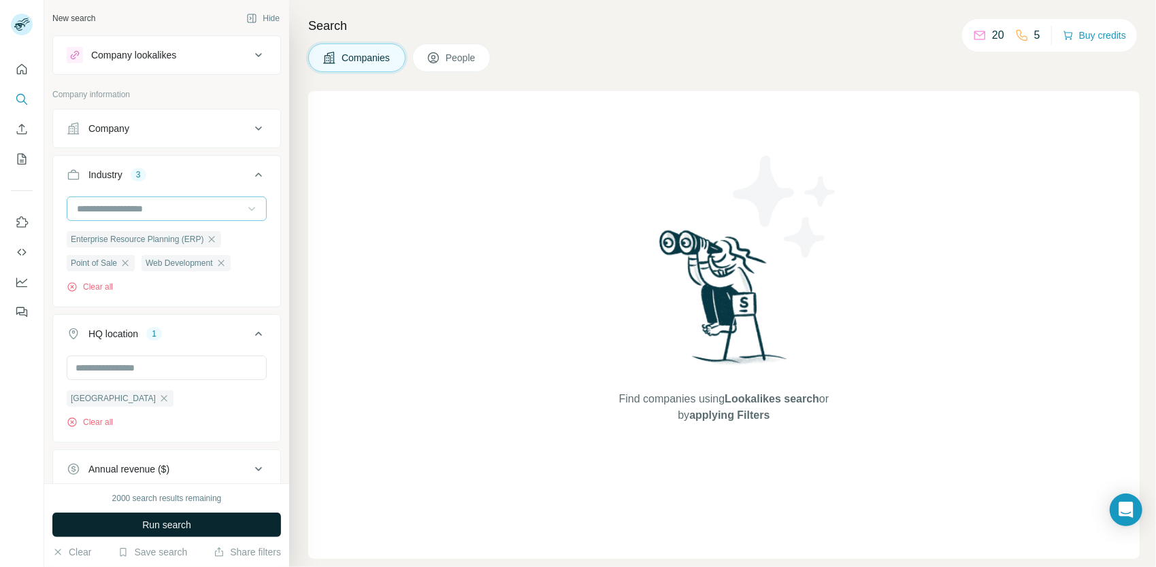
click at [181, 524] on span "Run search" at bounding box center [166, 525] width 49 height 14
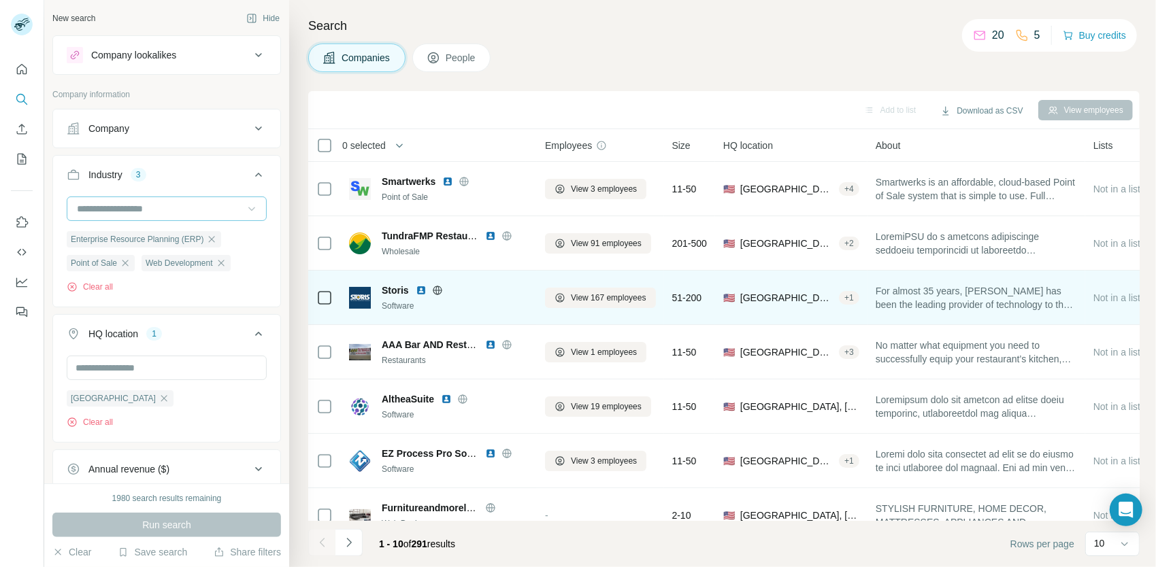
click at [396, 294] on span "Storis" at bounding box center [395, 291] width 27 height 14
click at [499, 297] on div "Storis Software" at bounding box center [455, 298] width 147 height 29
click at [571, 295] on span "View 167 employees" at bounding box center [608, 298] width 75 height 12
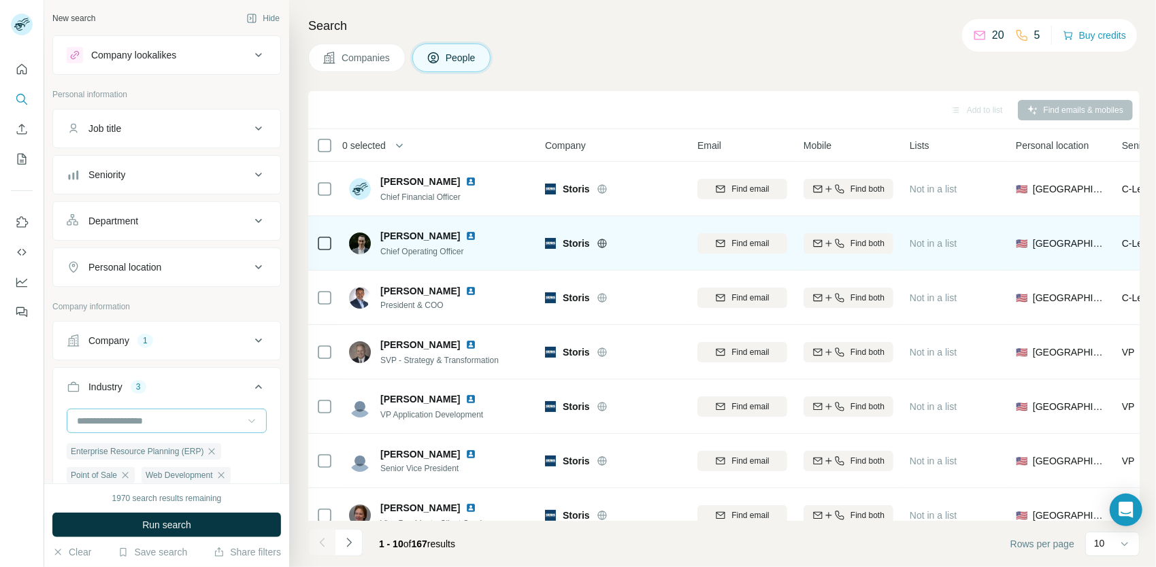
drag, startPoint x: 456, startPoint y: 235, endPoint x: 378, endPoint y: 235, distance: 77.5
click at [378, 235] on div "[PERSON_NAME] Chief Operating Officer" at bounding box center [421, 243] width 144 height 29
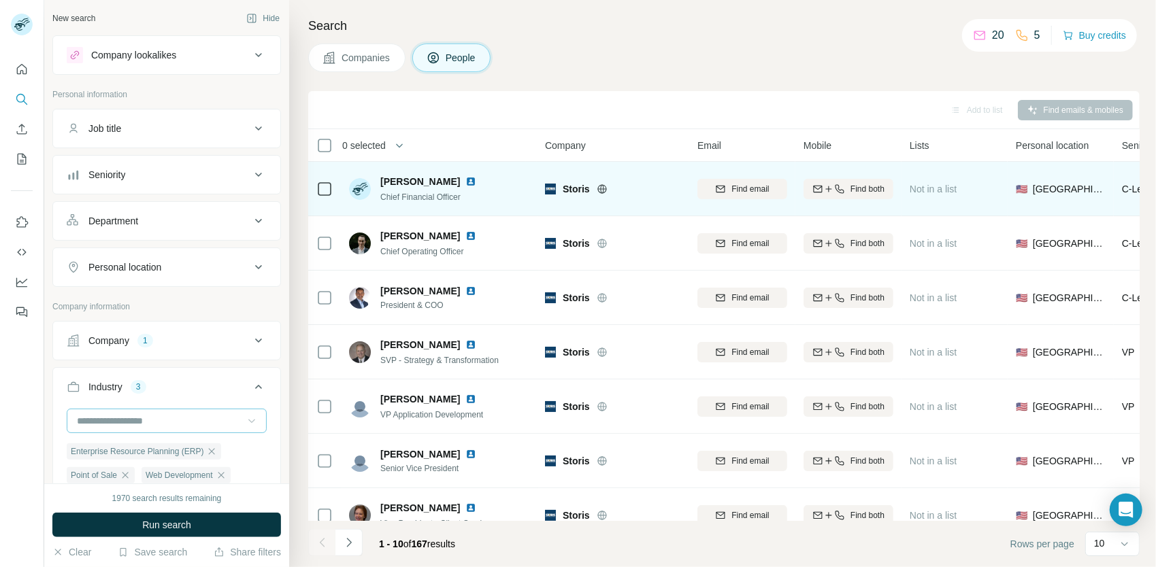
copy span "[PERSON_NAME]"
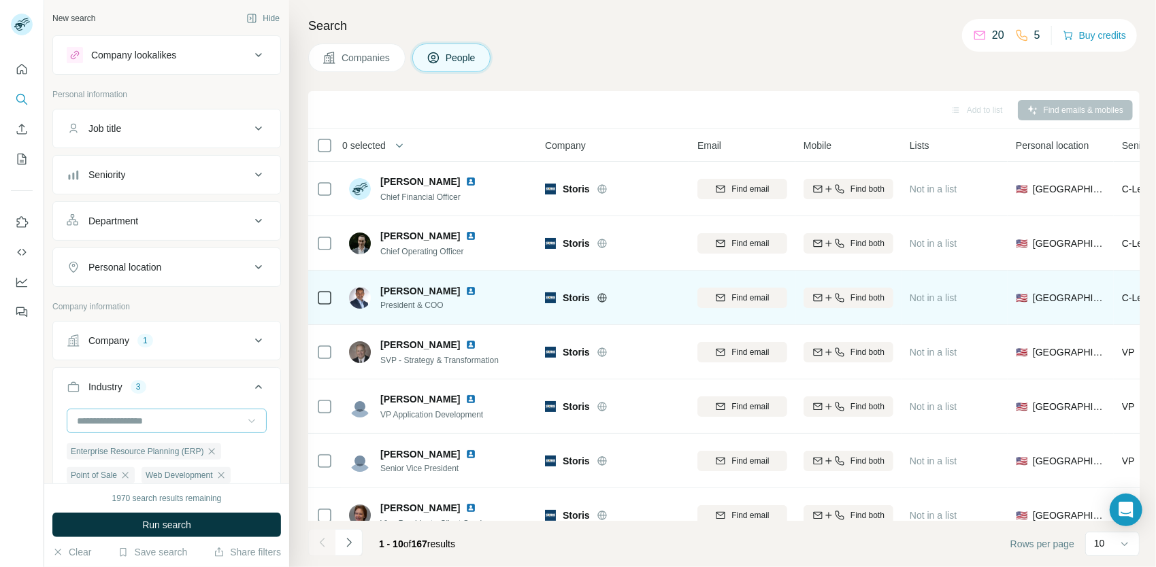
click at [484, 288] on div "[PERSON_NAME] President & COO" at bounding box center [439, 297] width 181 height 37
drag, startPoint x: 448, startPoint y: 291, endPoint x: 380, endPoint y: 286, distance: 68.9
click at [380, 286] on div "[PERSON_NAME]" at bounding box center [436, 291] width 112 height 14
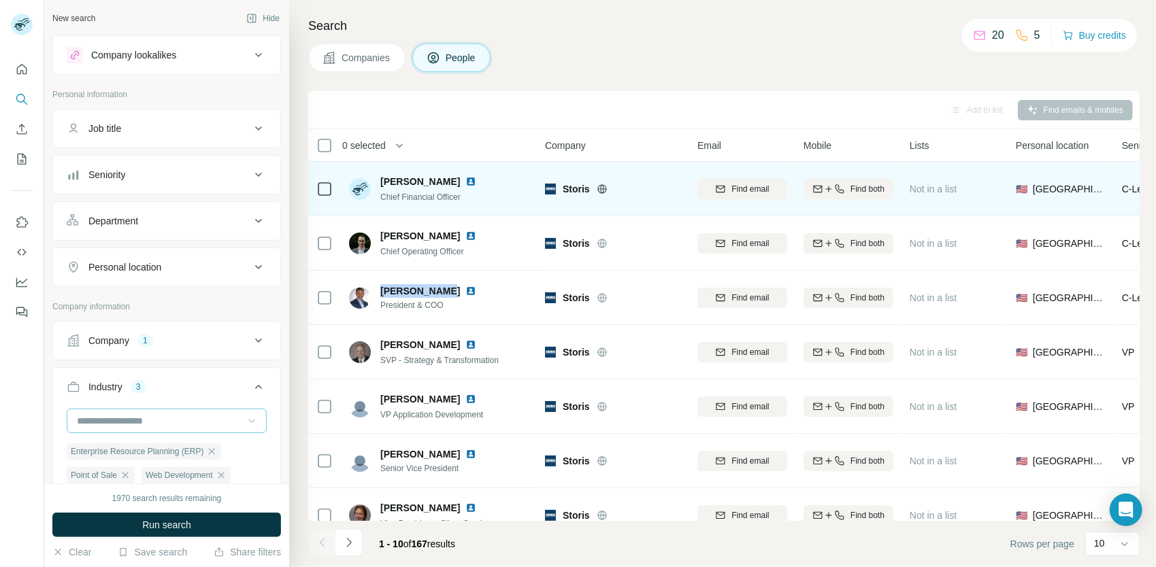
copy span "[PERSON_NAME]"
drag, startPoint x: 461, startPoint y: 182, endPoint x: 380, endPoint y: 182, distance: 80.9
click at [380, 182] on div "[PERSON_NAME]" at bounding box center [436, 182] width 112 height 14
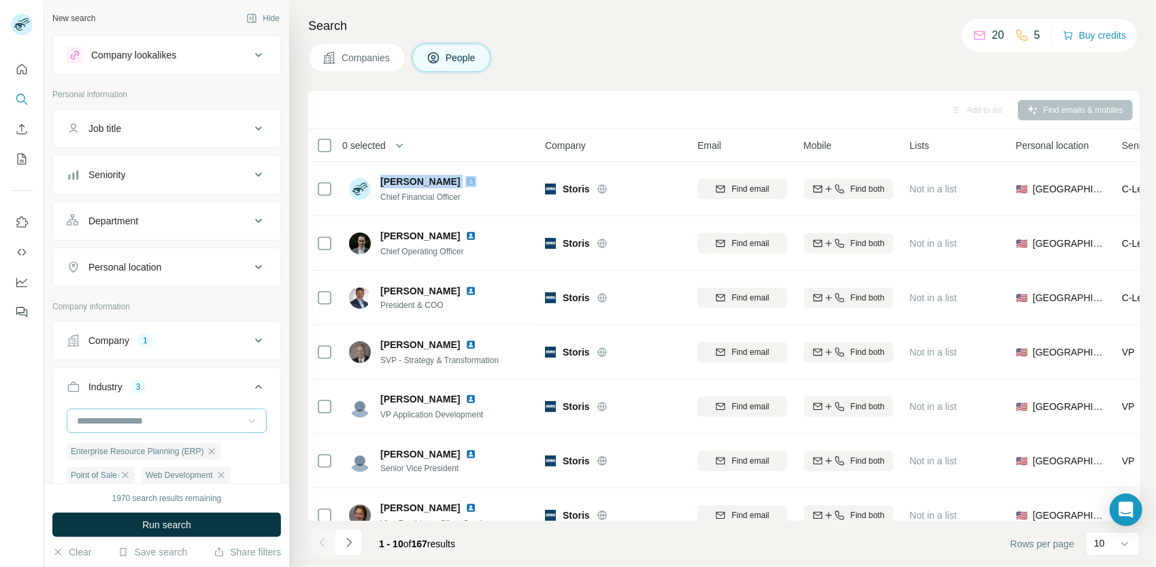
copy span "[PERSON_NAME]"
